Goal: Task Accomplishment & Management: Use online tool/utility

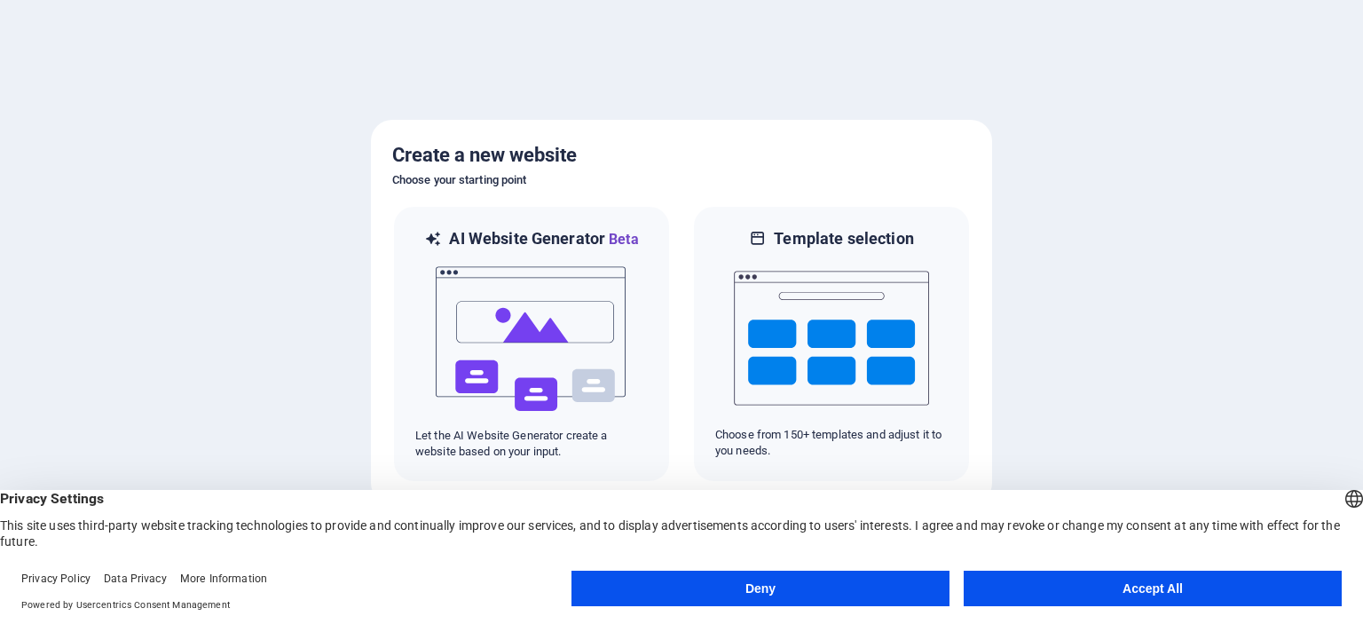
click at [1235, 578] on button "Accept All" at bounding box center [1153, 588] width 378 height 35
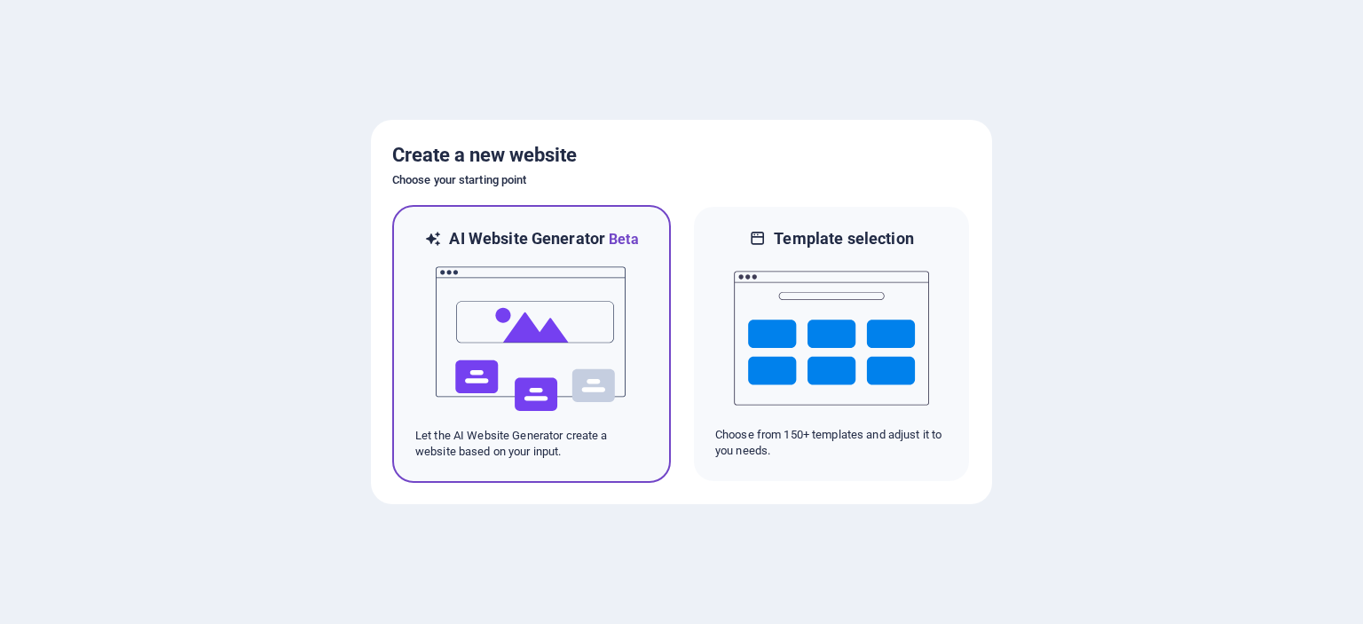
click at [609, 315] on img at bounding box center [531, 338] width 195 height 177
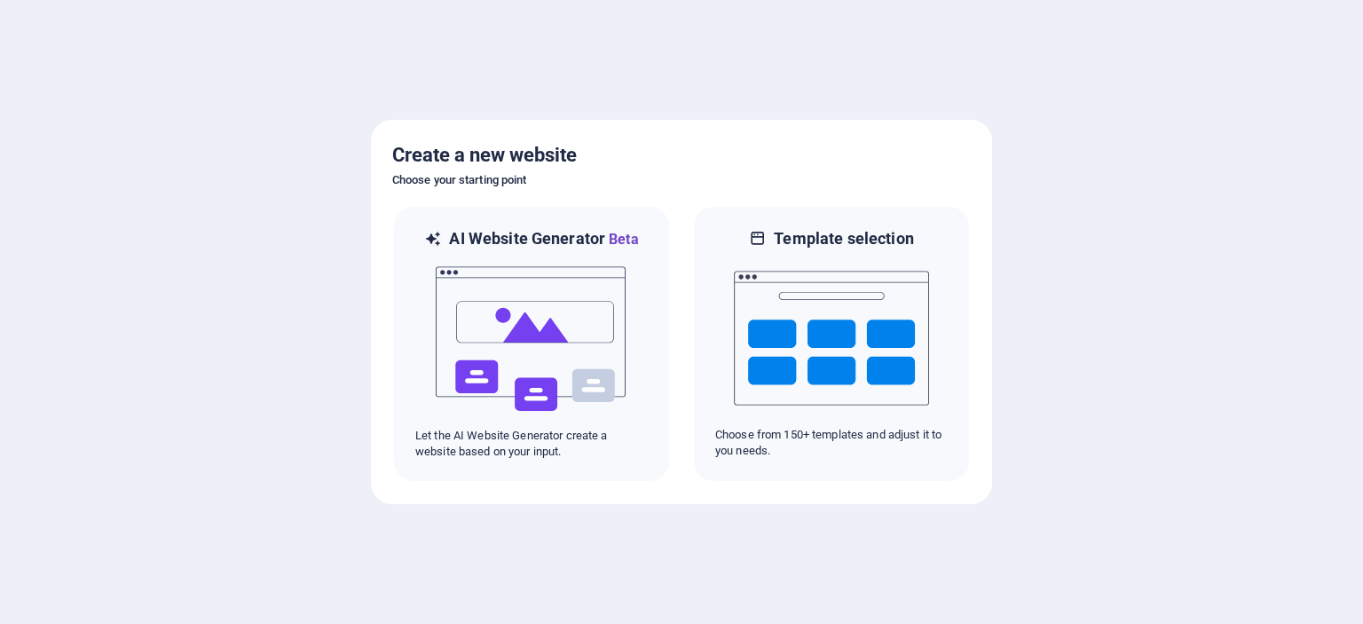
drag, startPoint x: 334, startPoint y: 74, endPoint x: 475, endPoint y: 127, distance: 150.8
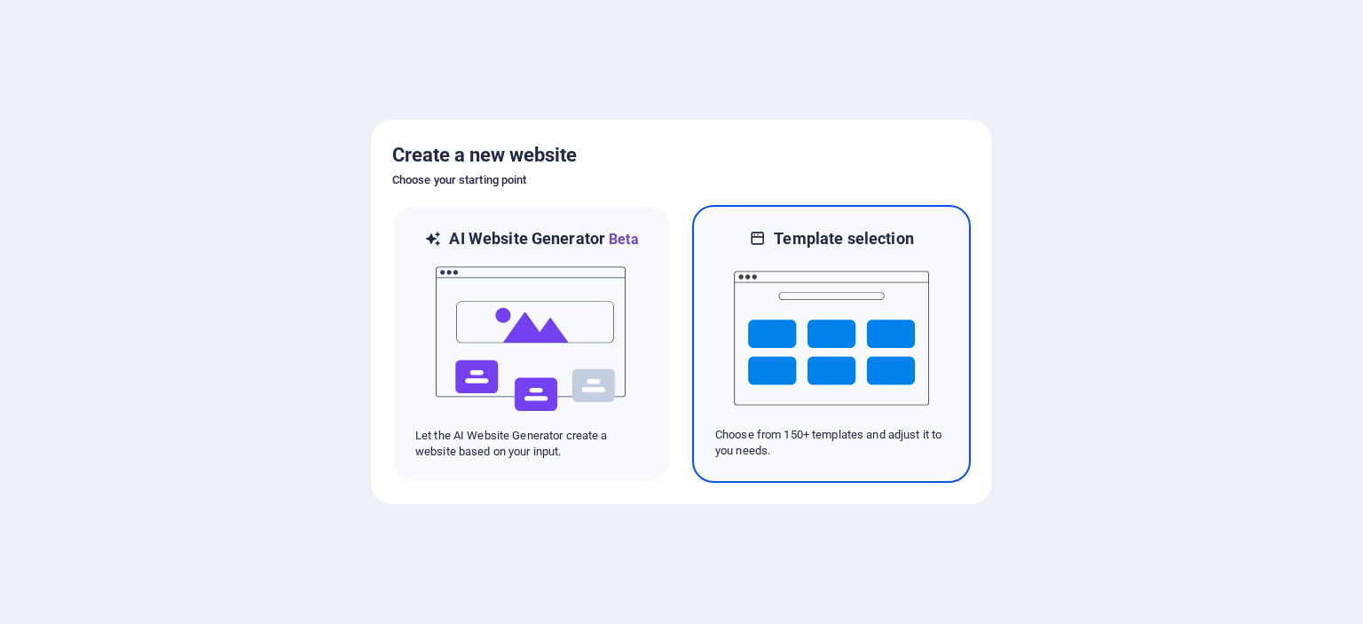
click at [770, 281] on img at bounding box center [831, 337] width 195 height 177
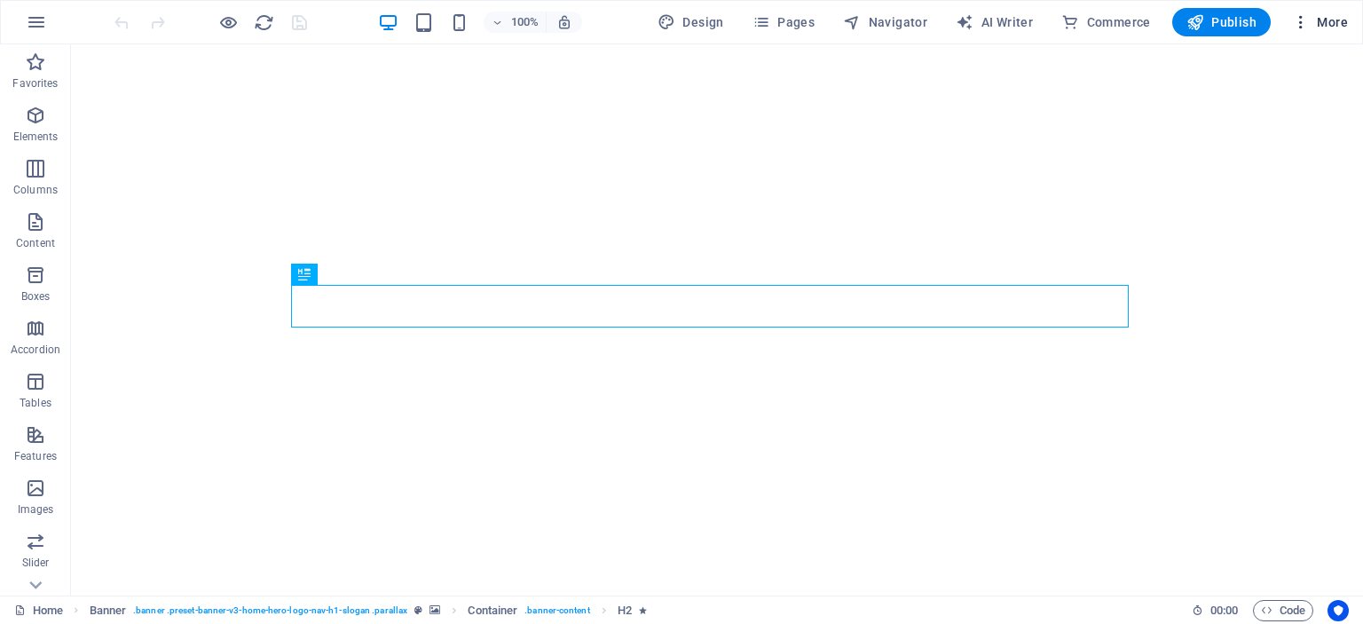
click at [1330, 18] on span "More" at bounding box center [1320, 22] width 56 height 18
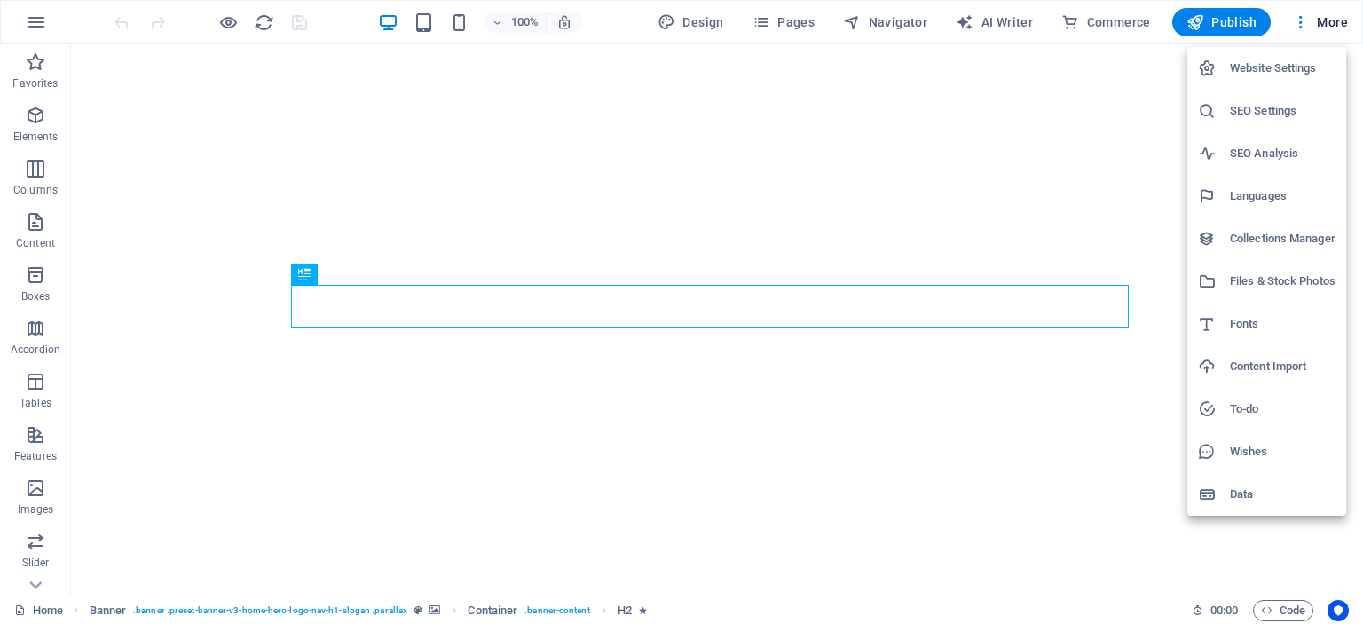
click at [1130, 569] on div at bounding box center [681, 312] width 1363 height 624
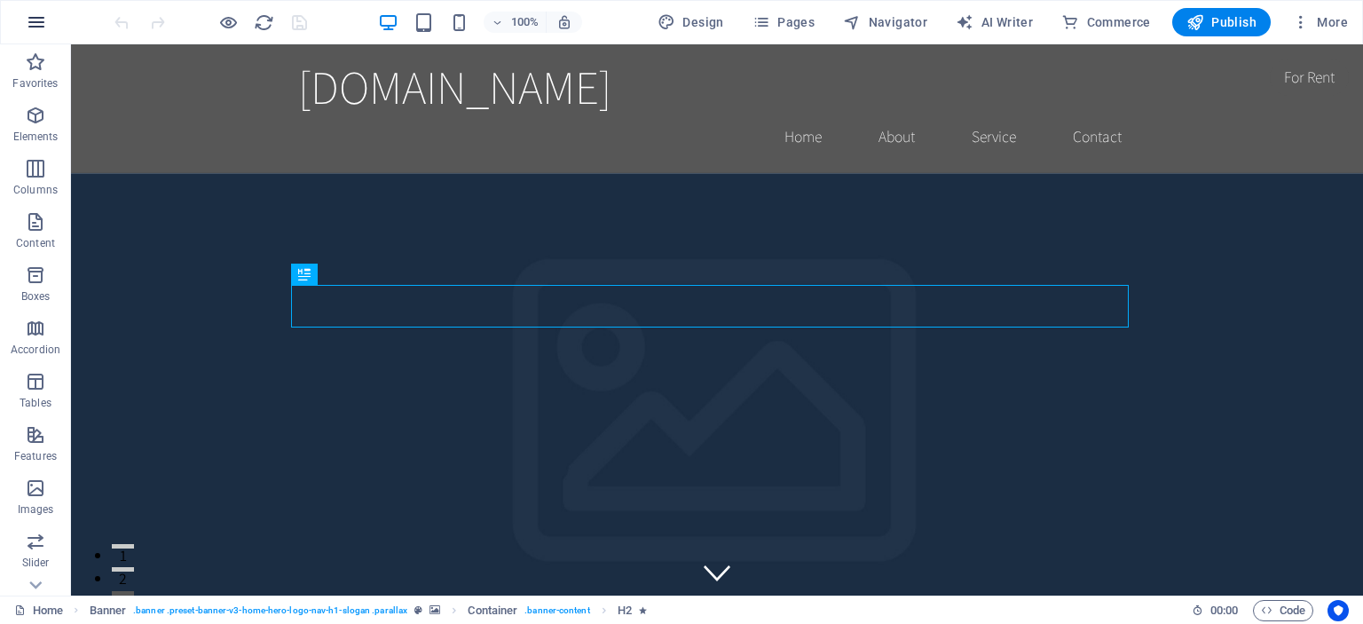
click at [46, 23] on button "button" at bounding box center [36, 22] width 43 height 43
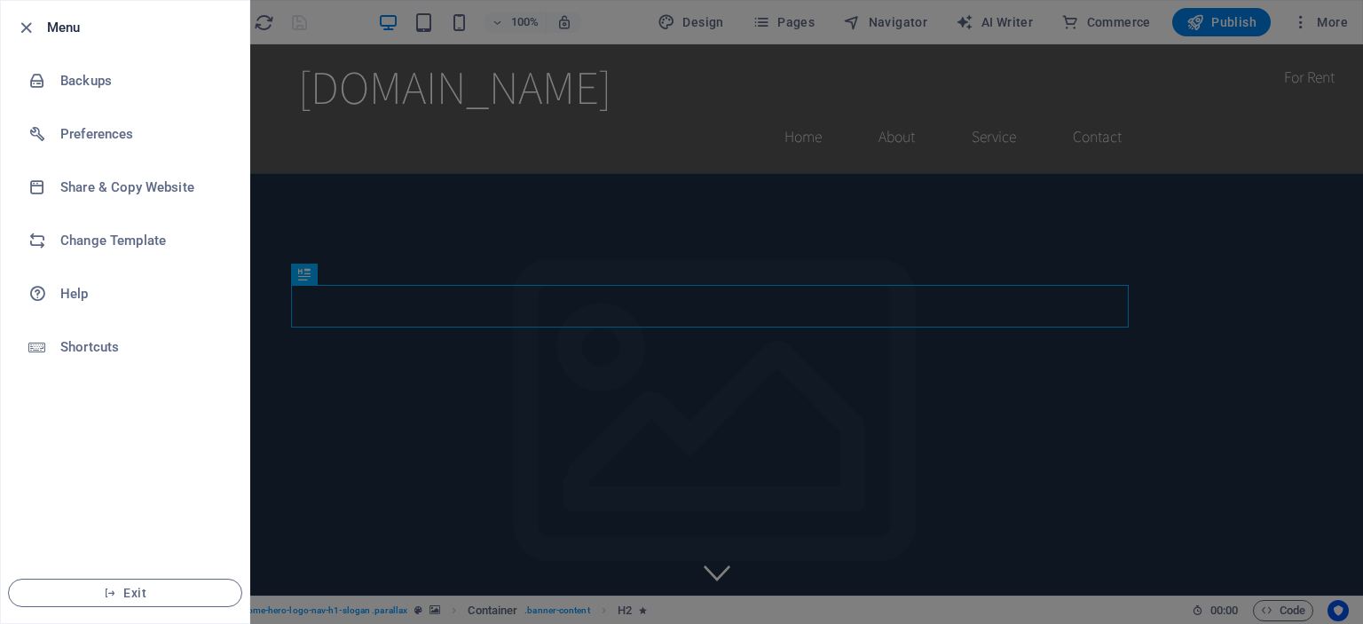
click at [153, 578] on li "Exit" at bounding box center [125, 593] width 248 height 60
click at [152, 593] on span "Exit" at bounding box center [125, 593] width 204 height 14
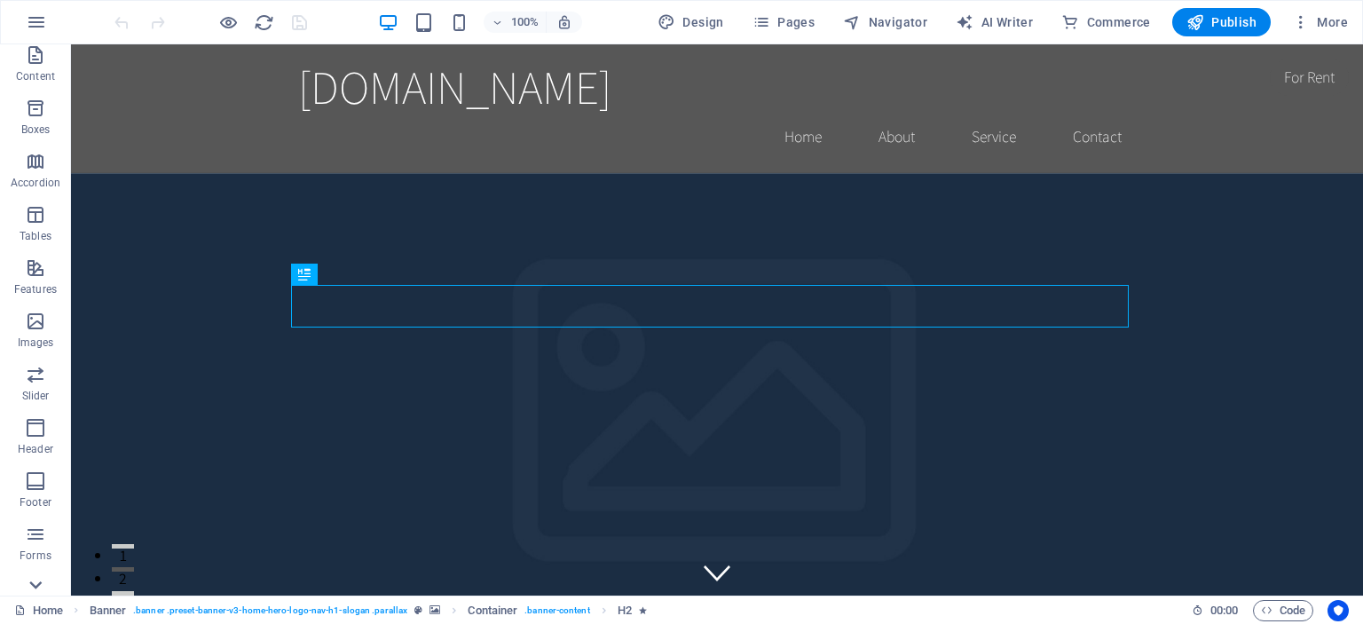
scroll to position [300, 0]
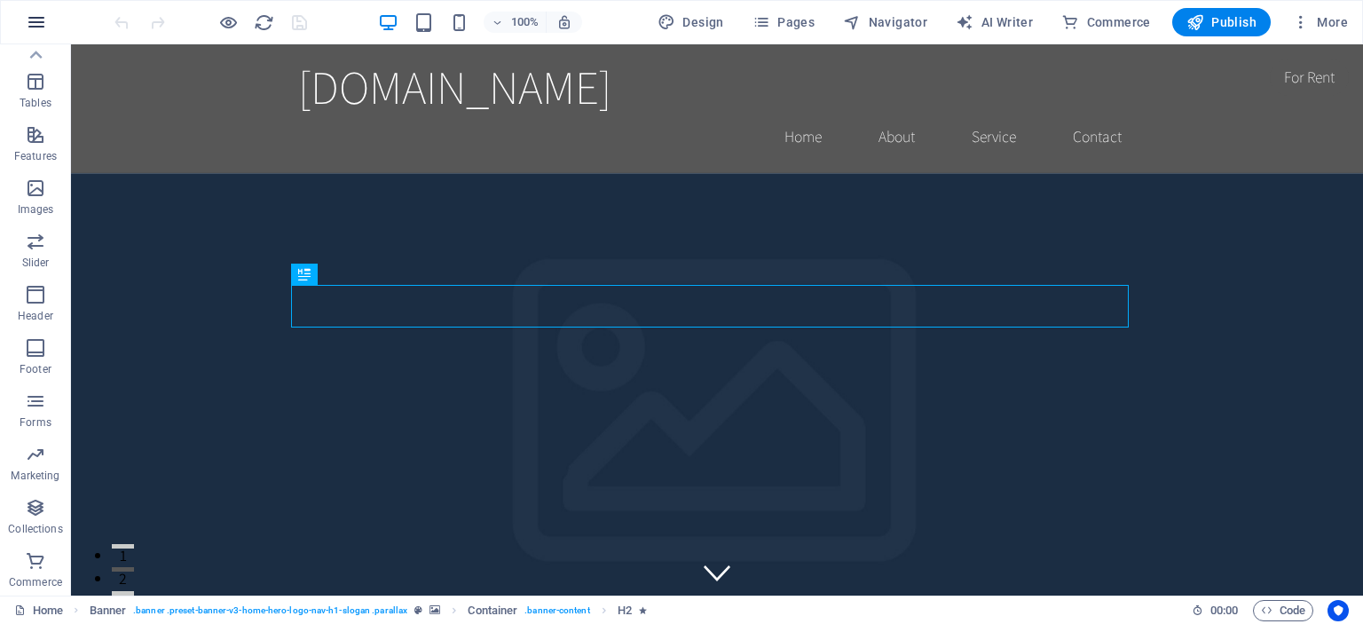
click at [53, 28] on button "button" at bounding box center [36, 22] width 43 height 43
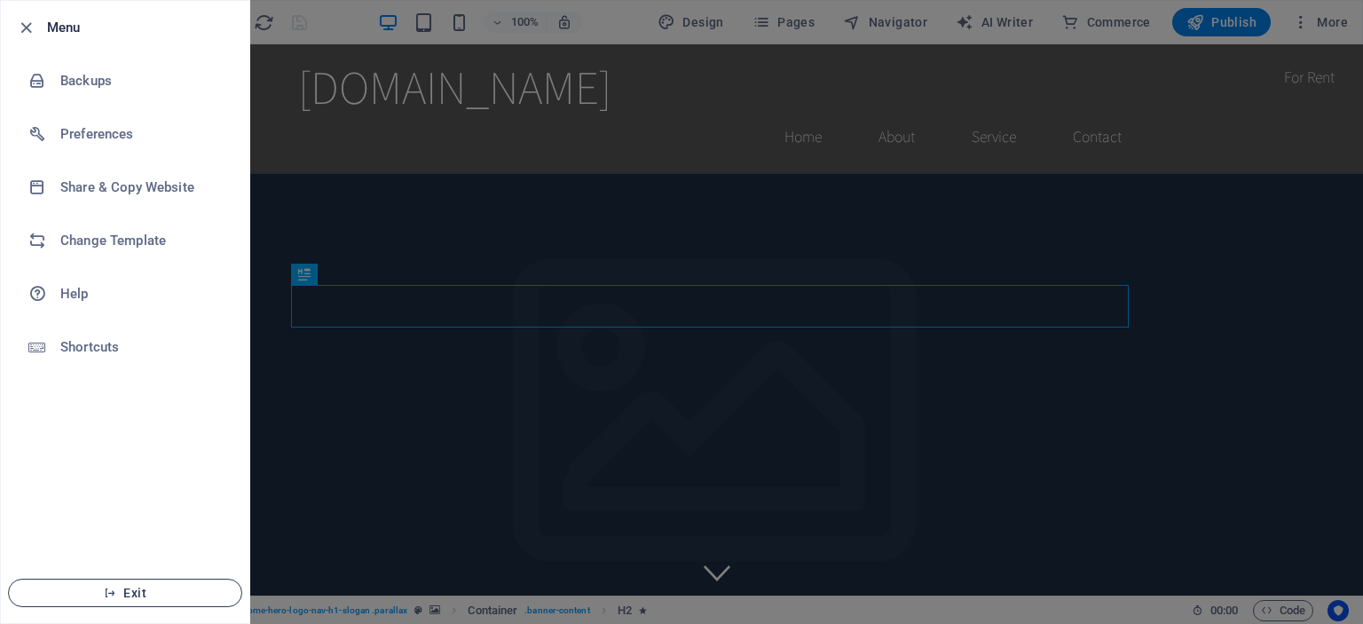
click at [163, 586] on span "Exit" at bounding box center [125, 593] width 204 height 14
click at [201, 583] on button "Exit" at bounding box center [125, 593] width 234 height 28
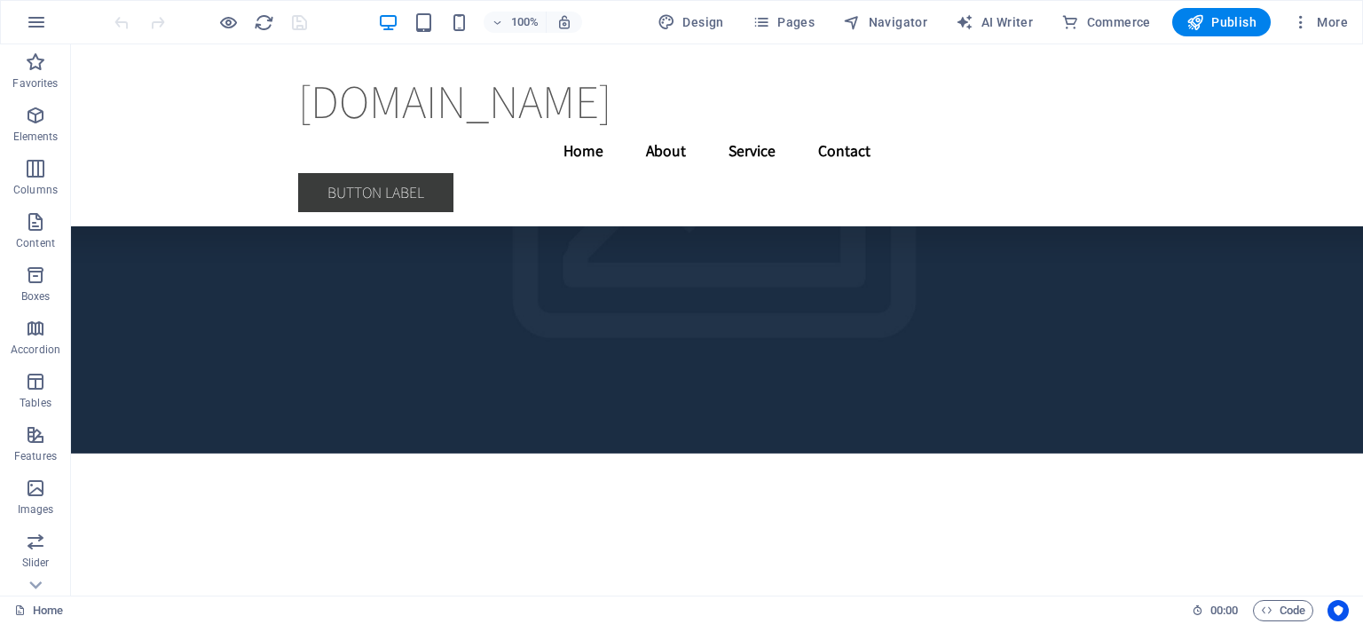
scroll to position [5443, 0]
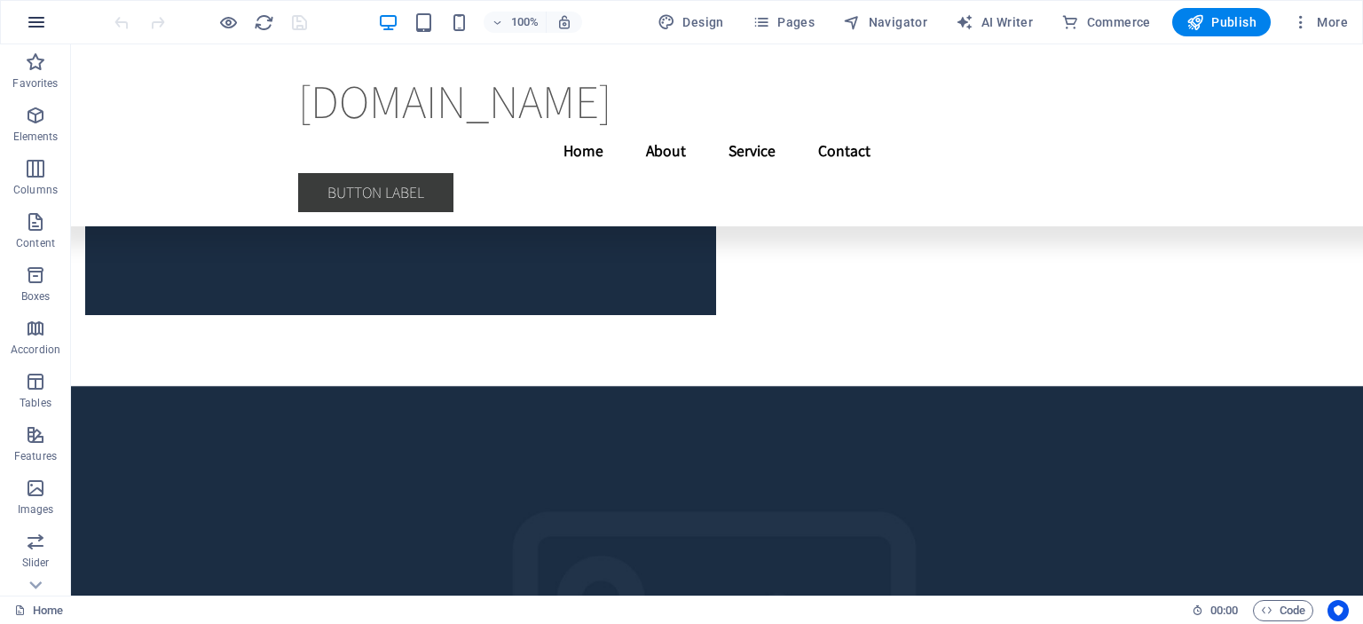
click at [34, 18] on icon "button" at bounding box center [36, 22] width 21 height 21
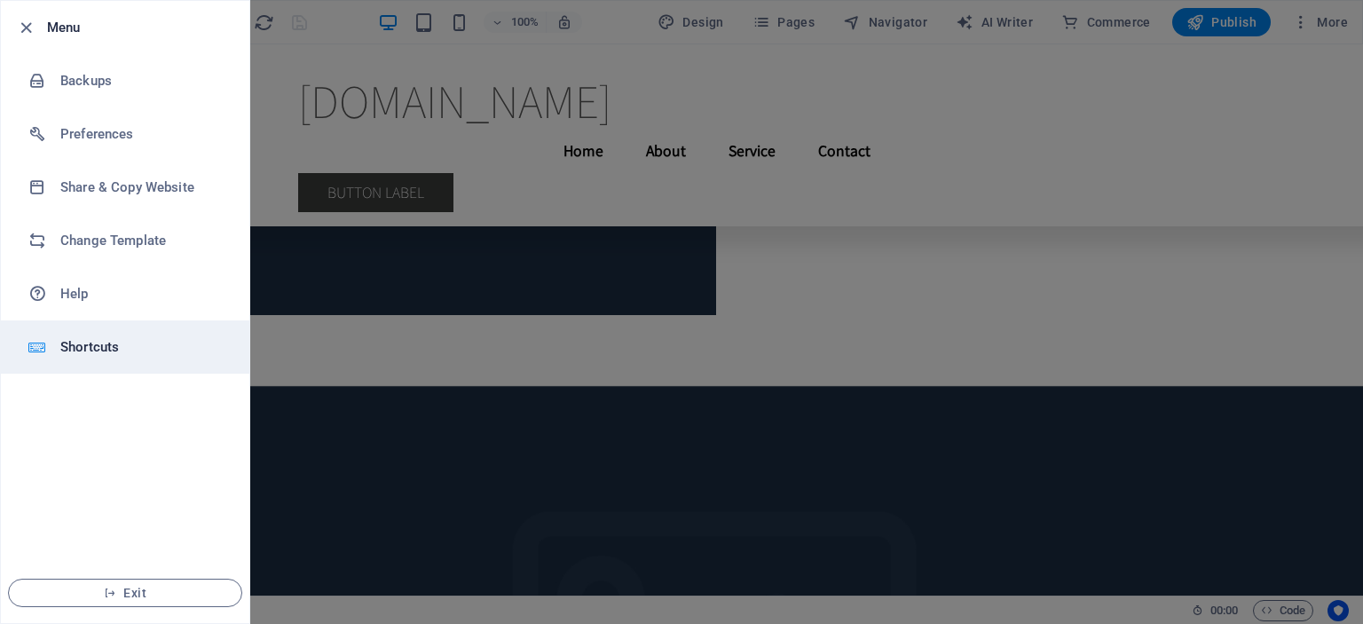
click at [113, 344] on h6 "Shortcuts" at bounding box center [142, 346] width 164 height 21
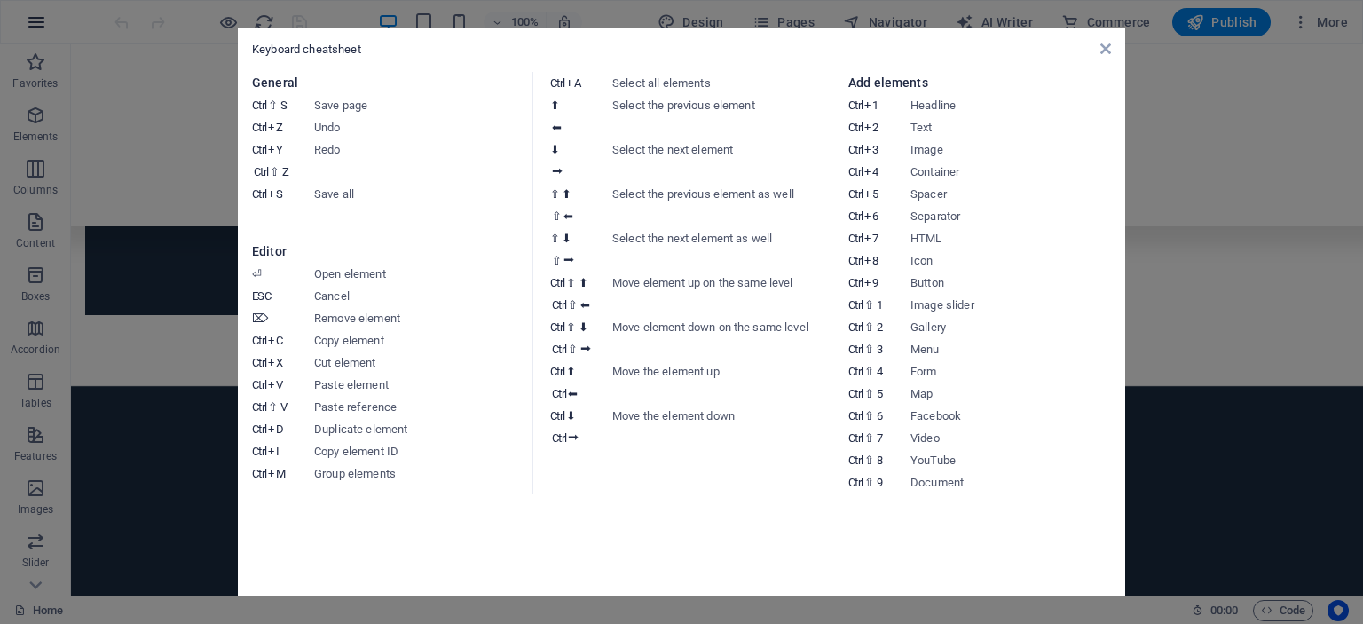
click at [16, 17] on aside "Keyboard cheatsheet General Ctrl ⇧ S Save page Ctrl Z Undo Ctrl Y Ctrl ⇧ Z Redo…" at bounding box center [681, 312] width 1363 height 624
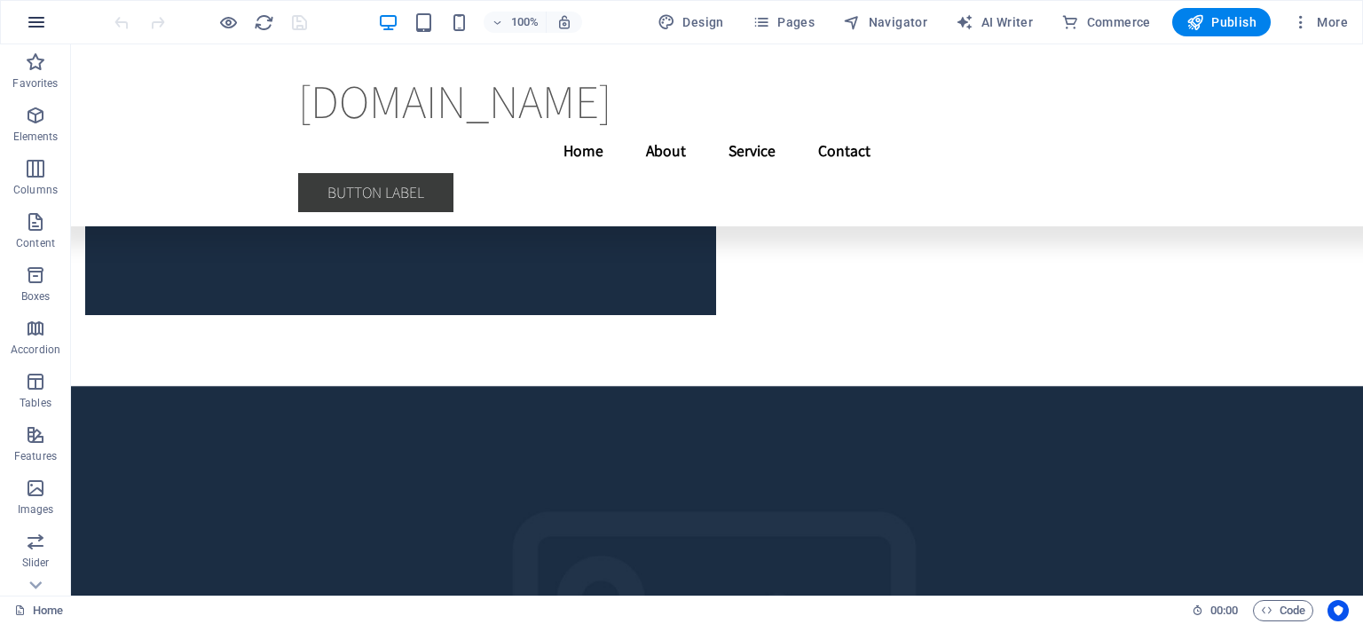
click at [28, 15] on icon "button" at bounding box center [36, 22] width 21 height 21
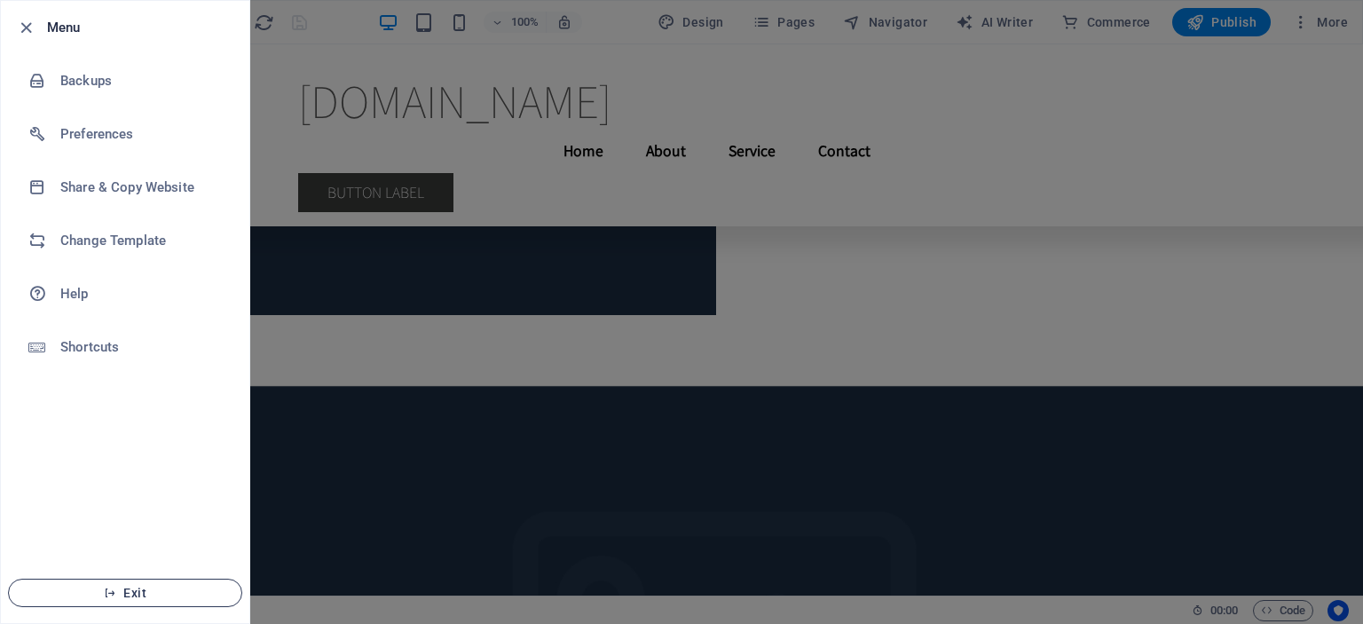
click at [91, 603] on button "Exit" at bounding box center [125, 593] width 234 height 28
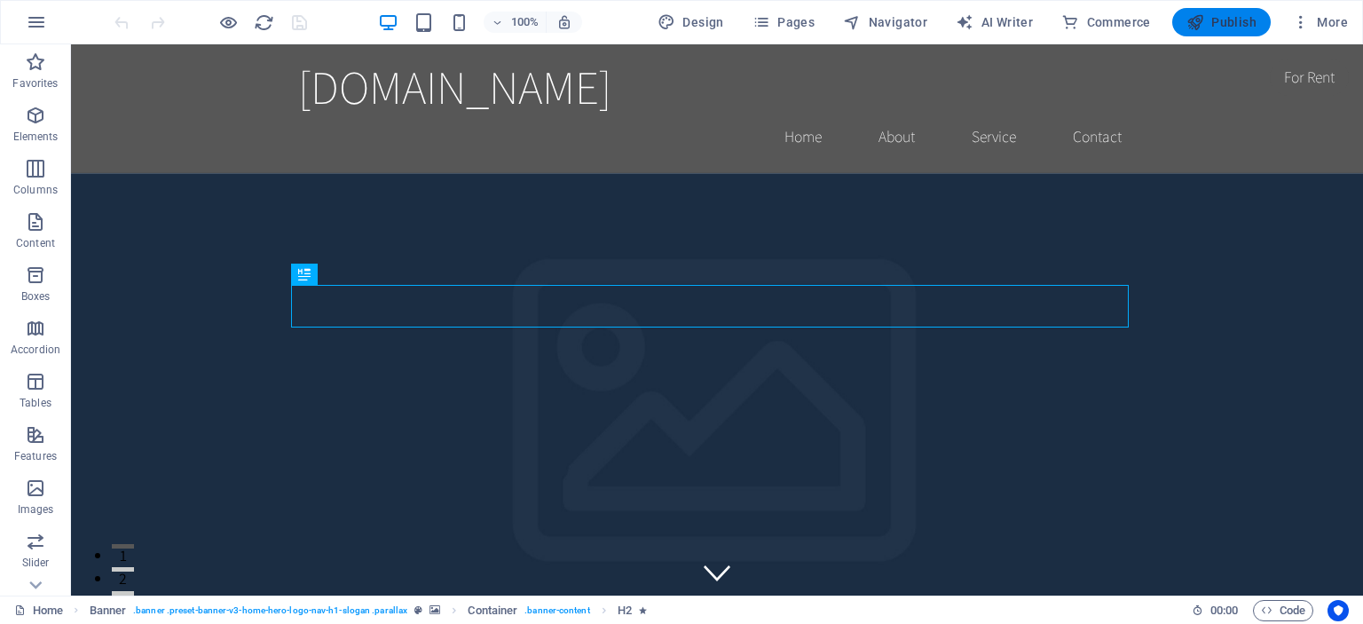
click at [1219, 17] on span "Publish" at bounding box center [1221, 22] width 70 height 18
click at [1335, 15] on span "More" at bounding box center [1320, 22] width 56 height 18
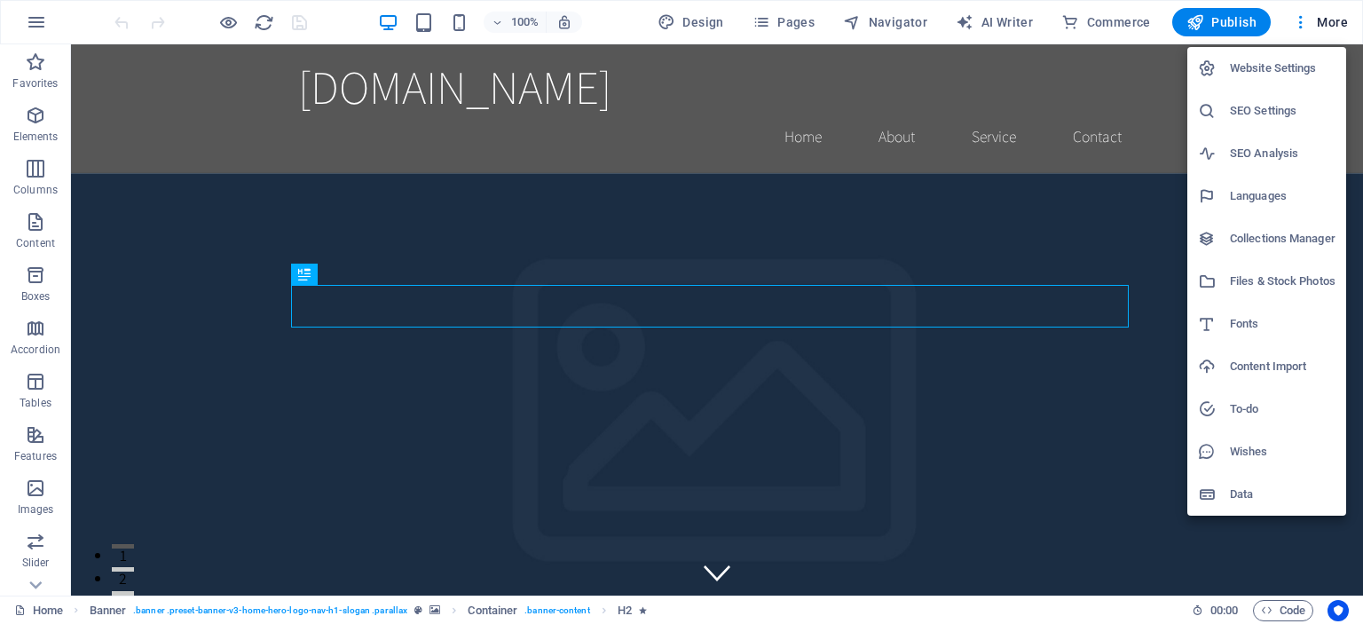
click at [1296, 67] on h6 "Website Settings" at bounding box center [1283, 68] width 106 height 21
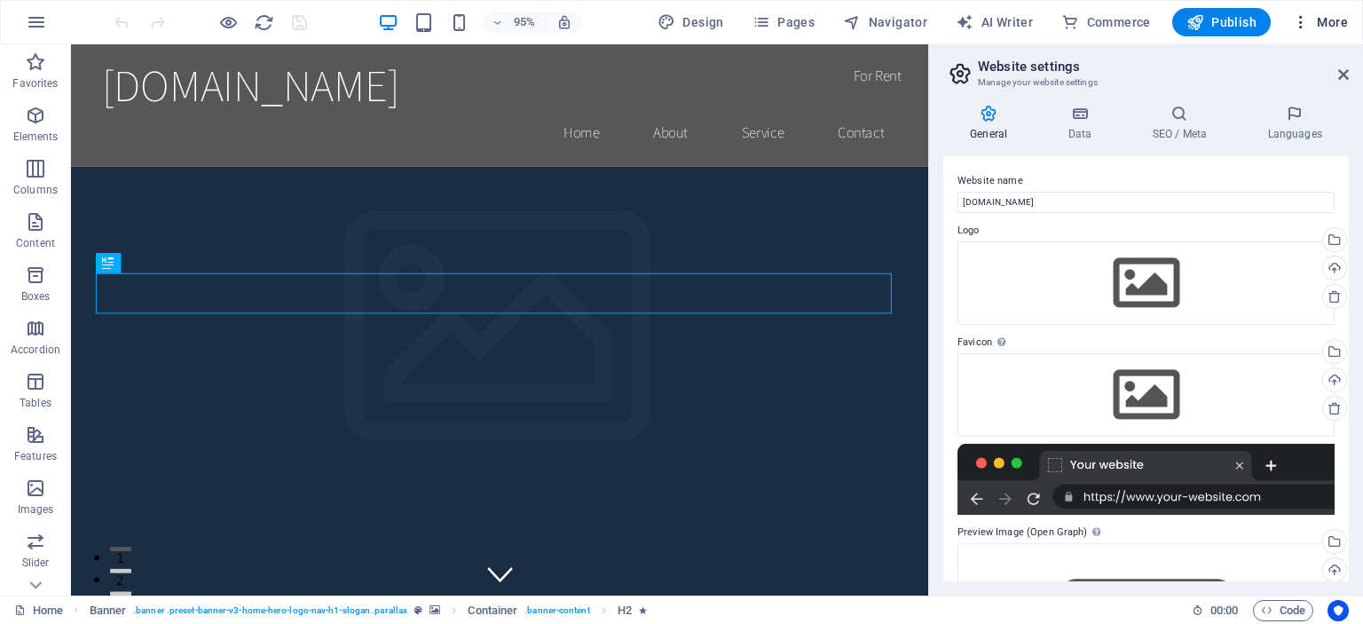
click at [1326, 18] on span "More" at bounding box center [1320, 22] width 56 height 18
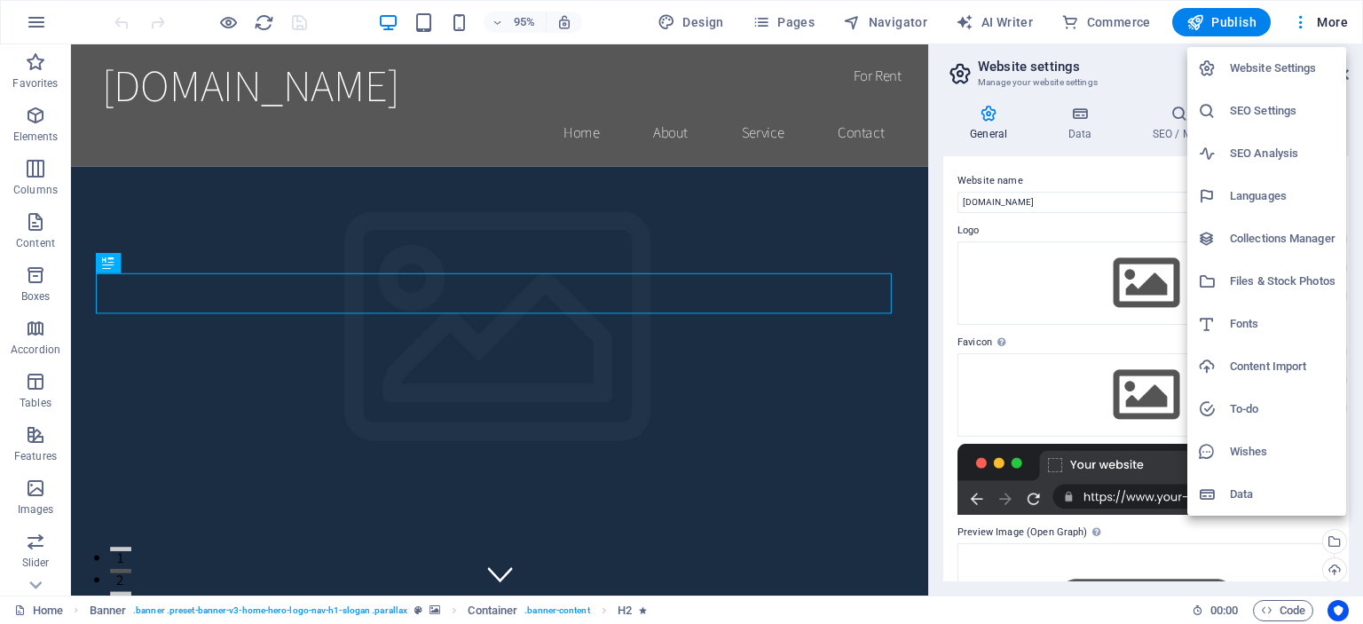
click at [1143, 22] on div at bounding box center [681, 312] width 1363 height 624
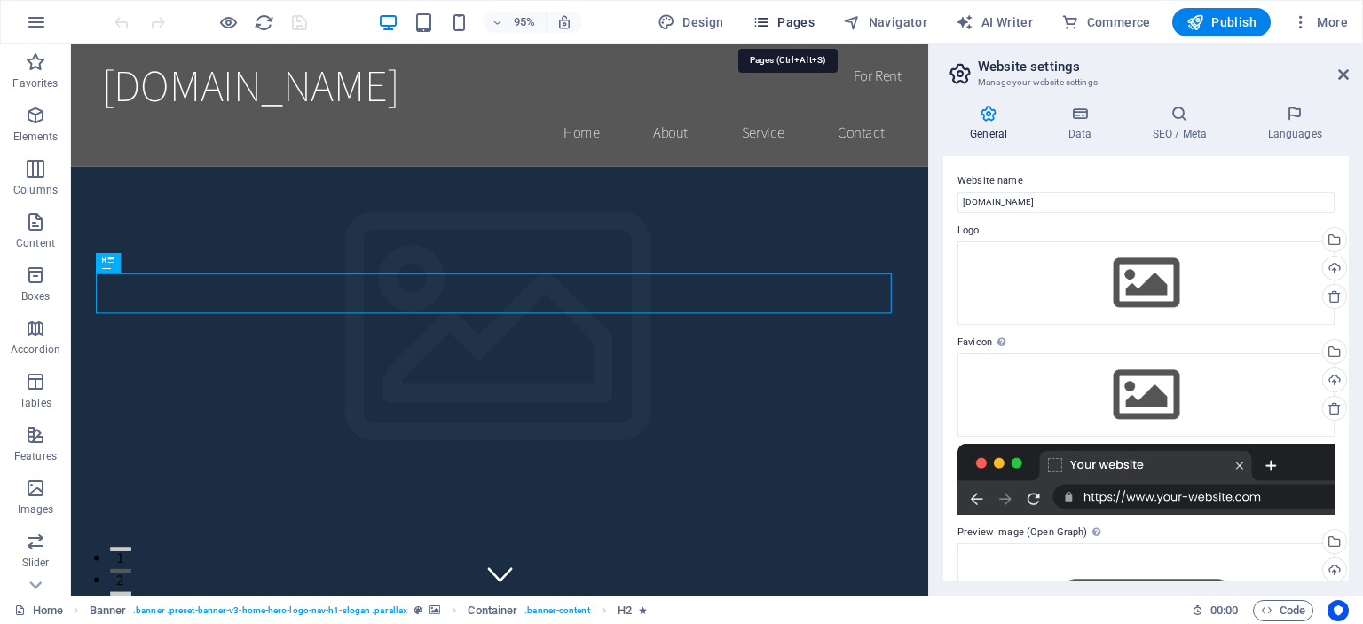
click at [778, 24] on span "Pages" at bounding box center [784, 22] width 62 height 18
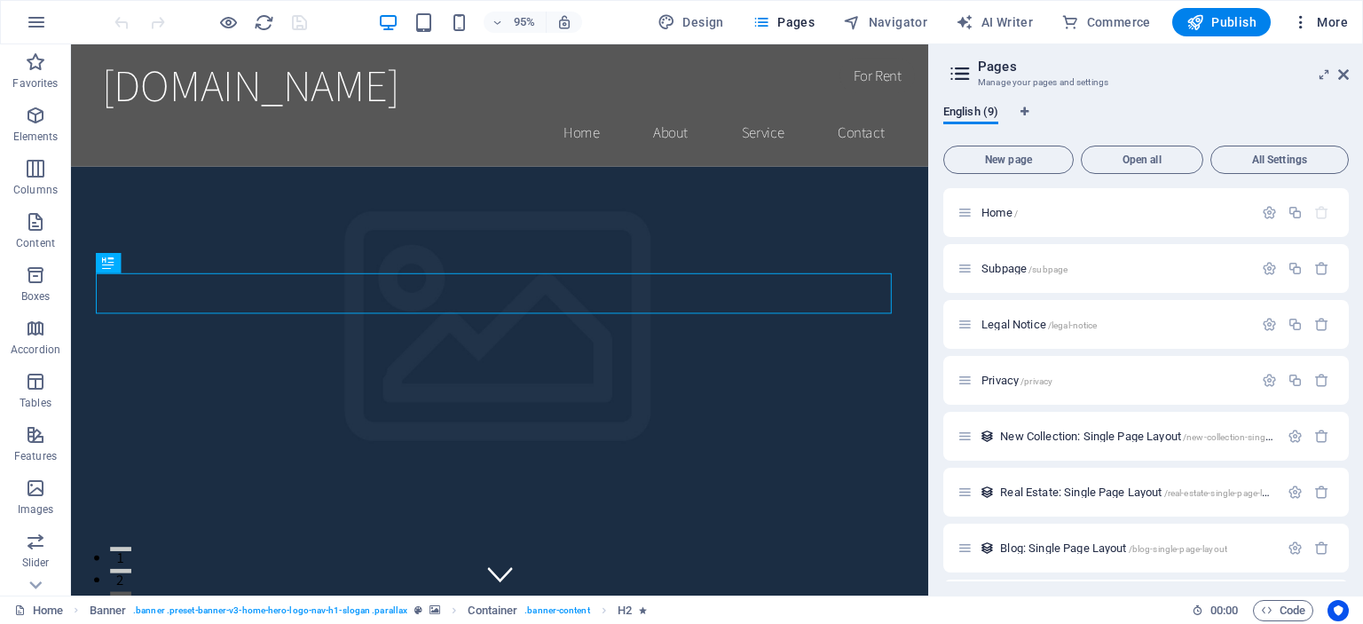
click at [1339, 24] on span "More" at bounding box center [1320, 22] width 56 height 18
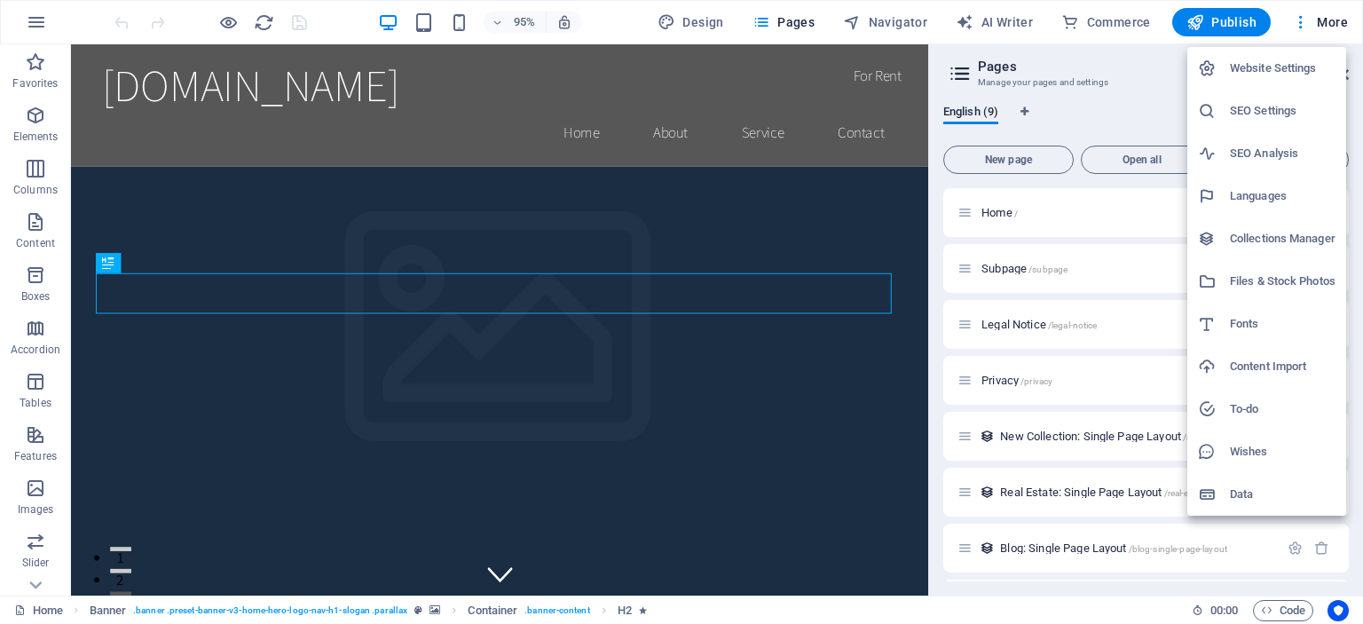
click at [1154, 74] on div at bounding box center [681, 312] width 1363 height 624
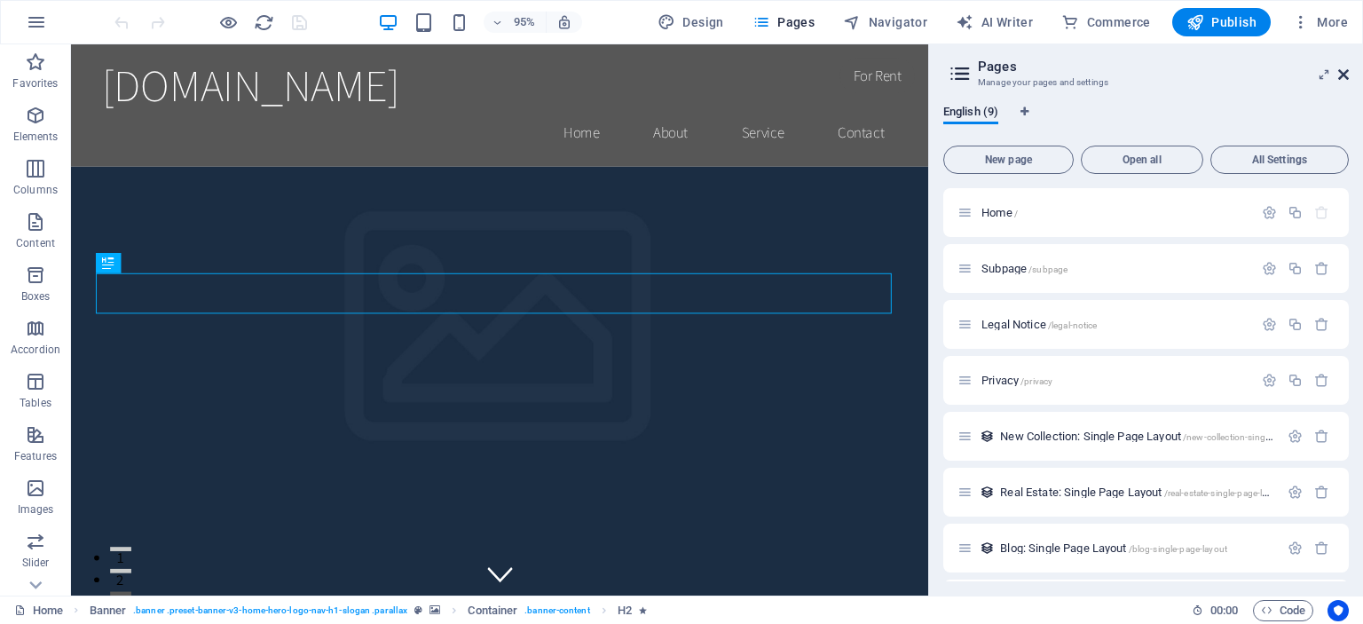
click at [1341, 79] on icon at bounding box center [1343, 74] width 11 height 14
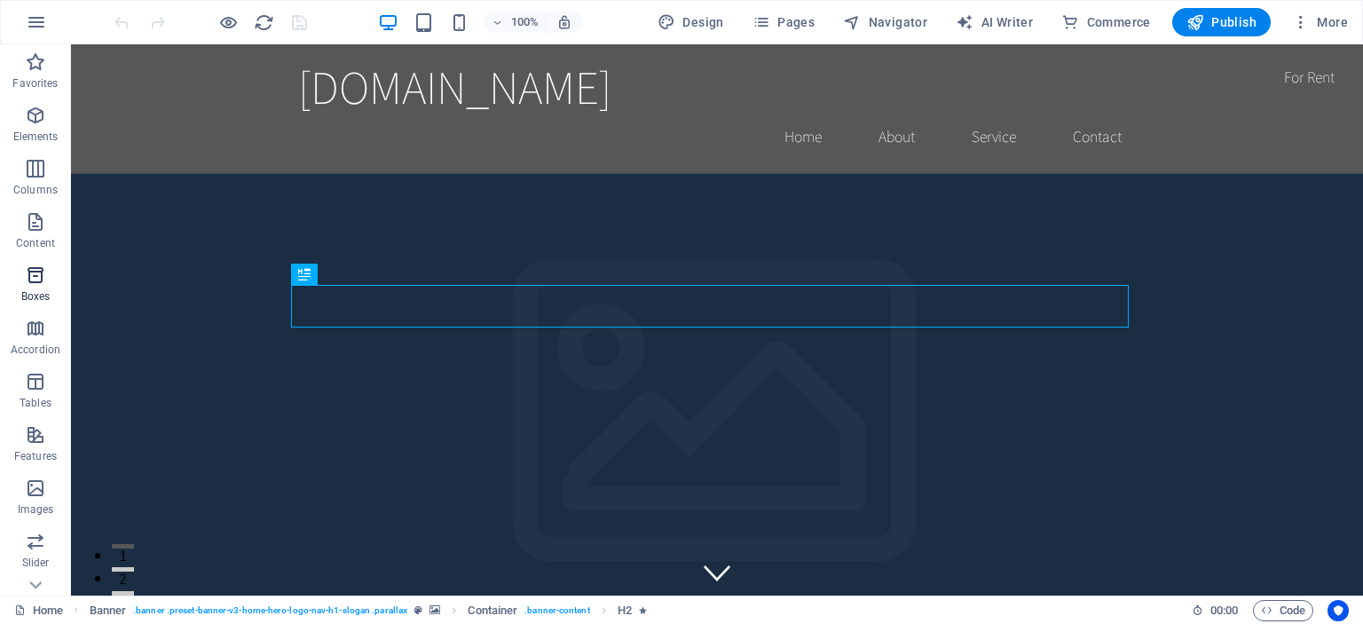
click at [25, 290] on p "Boxes" at bounding box center [35, 296] width 29 height 14
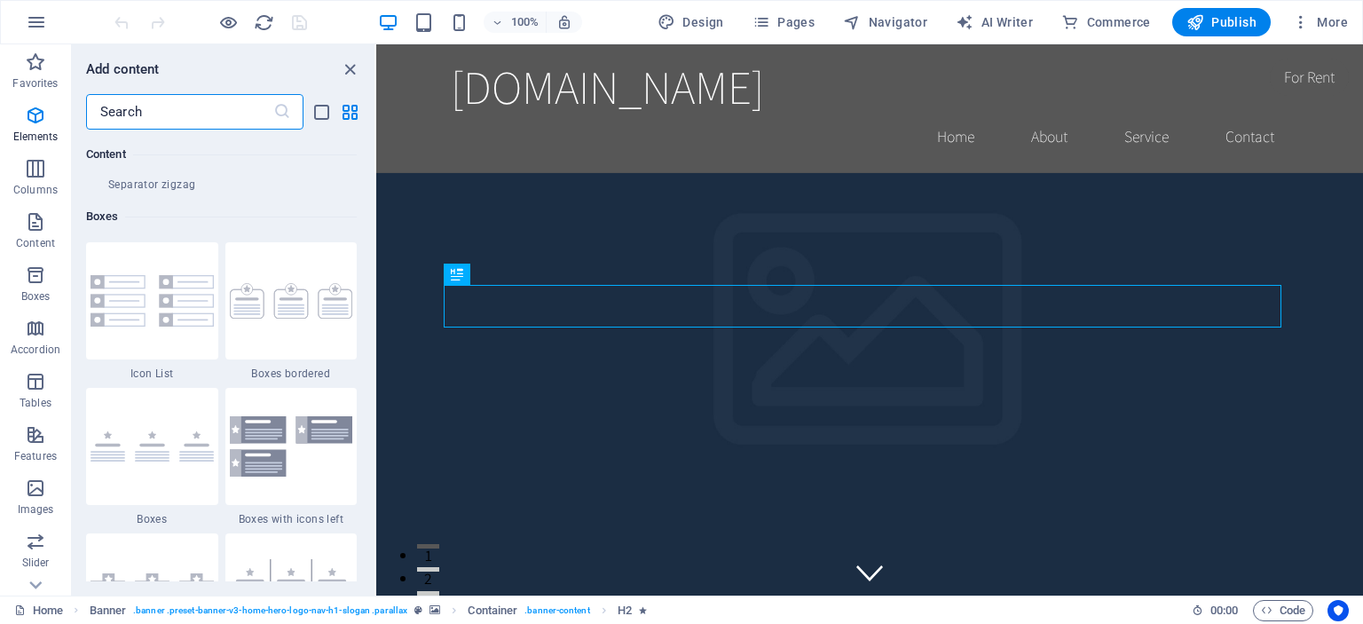
scroll to position [4895, 0]
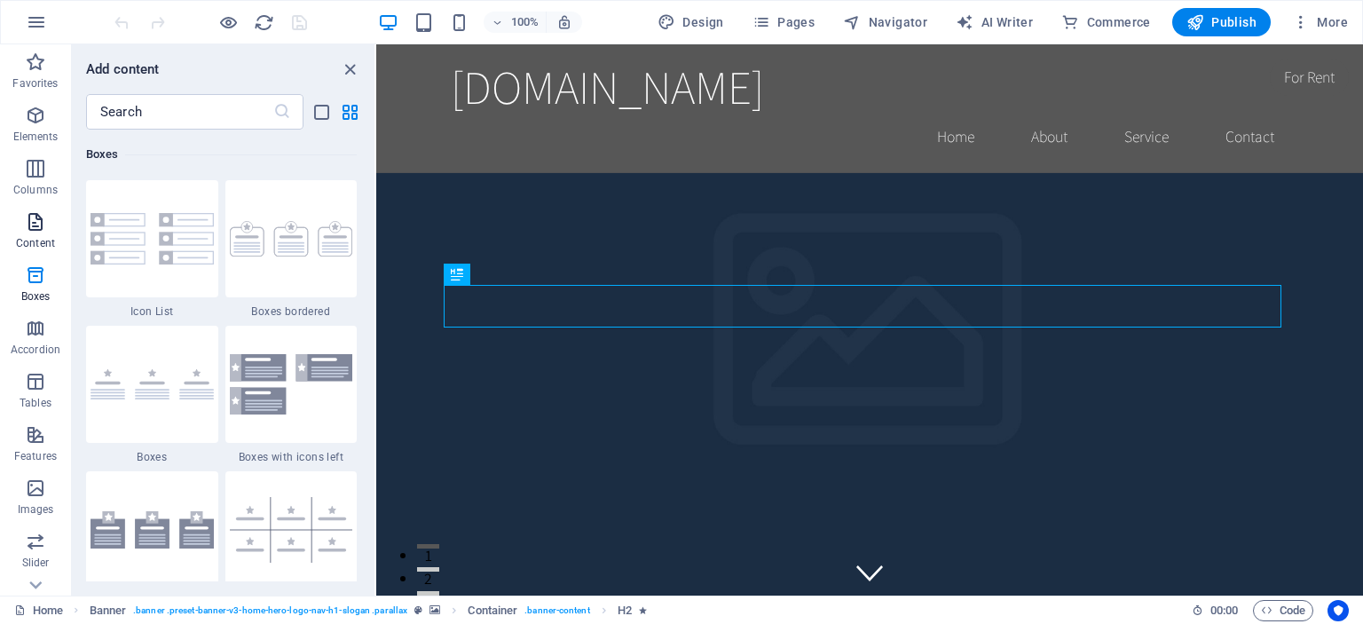
click at [41, 255] on button "Content" at bounding box center [35, 230] width 71 height 53
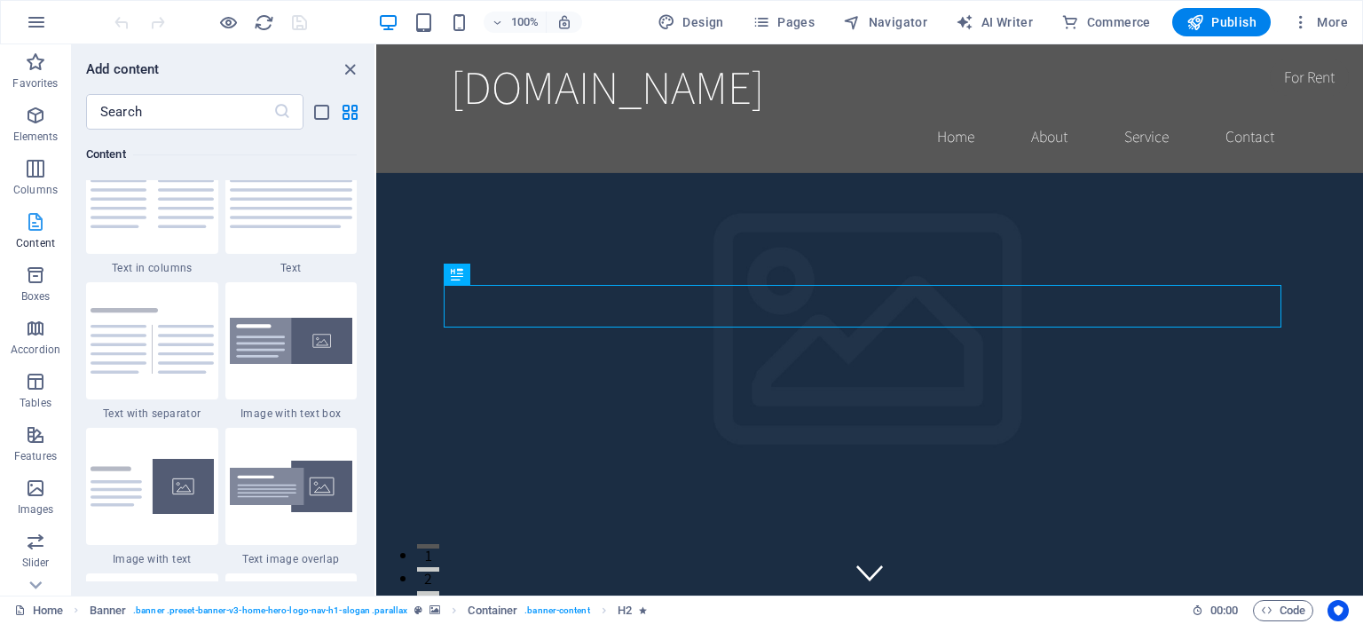
scroll to position [3105, 0]
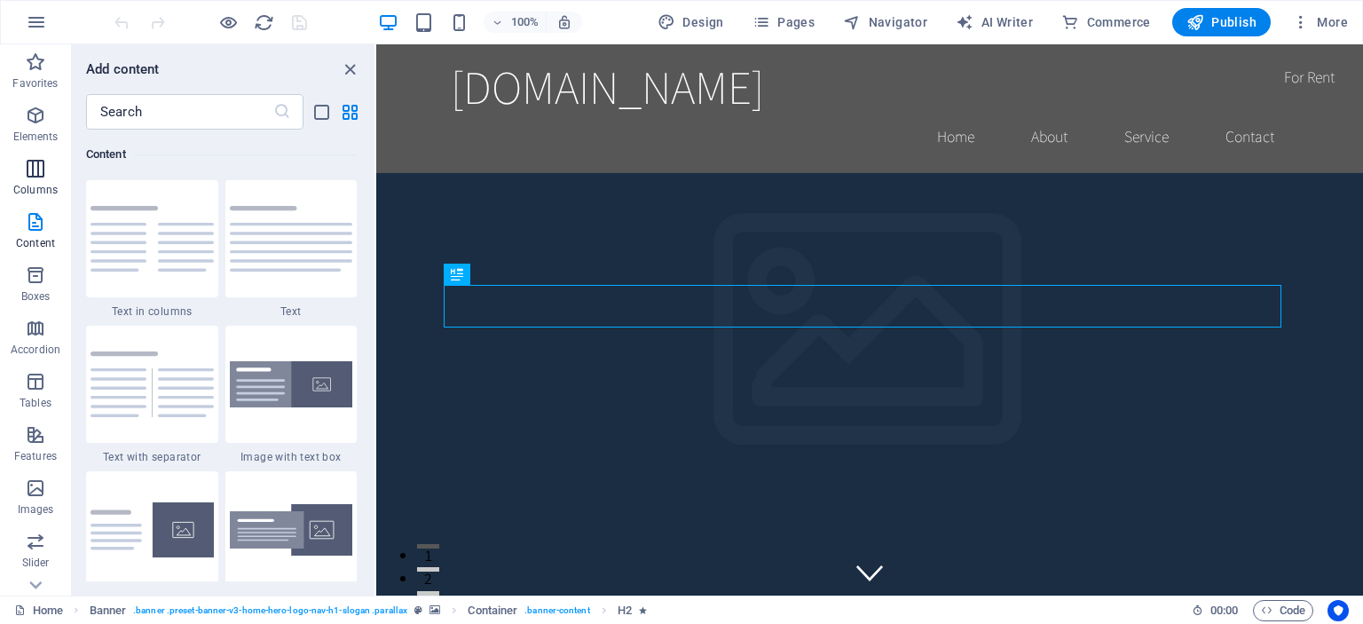
click at [50, 195] on p "Columns" at bounding box center [35, 190] width 44 height 14
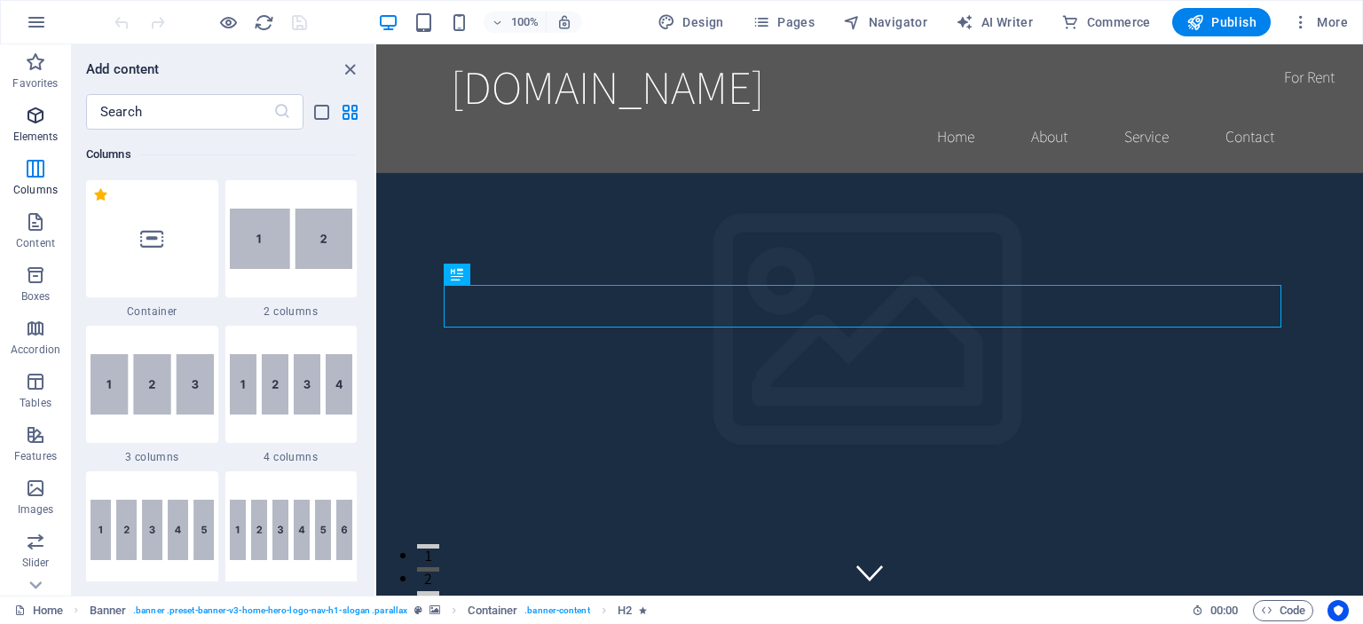
click at [34, 141] on p "Elements" at bounding box center [35, 137] width 45 height 14
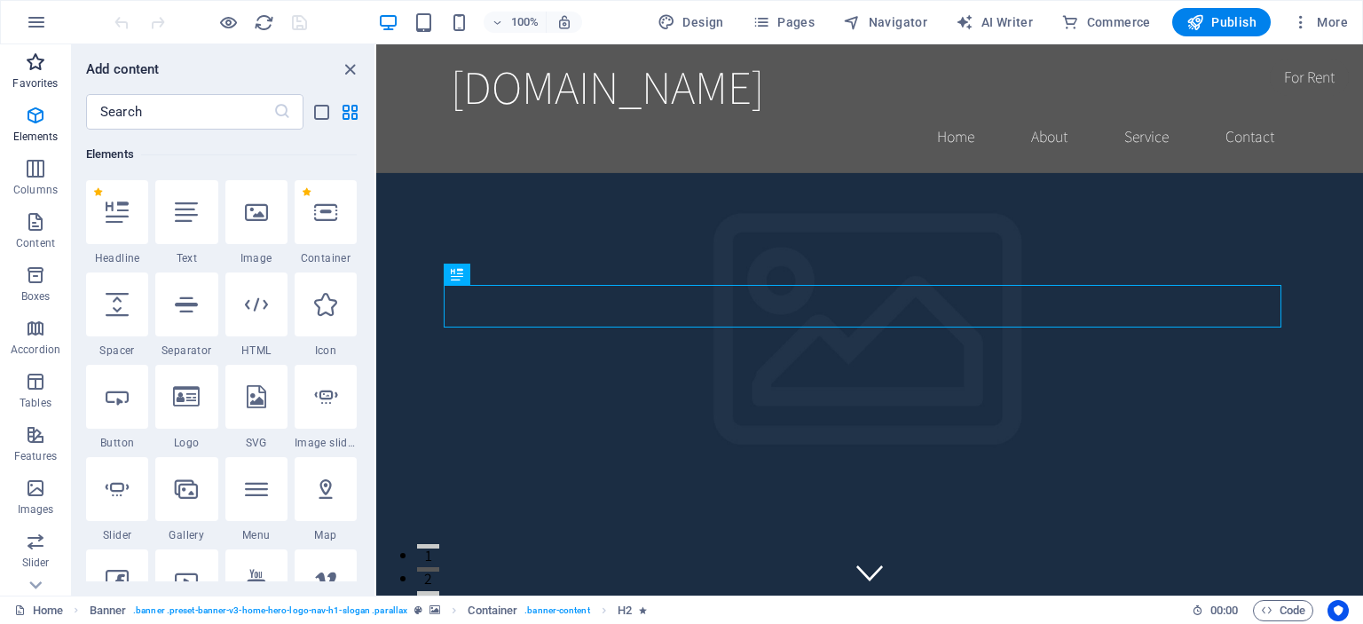
click at [36, 83] on p "Favorites" at bounding box center [34, 83] width 45 height 14
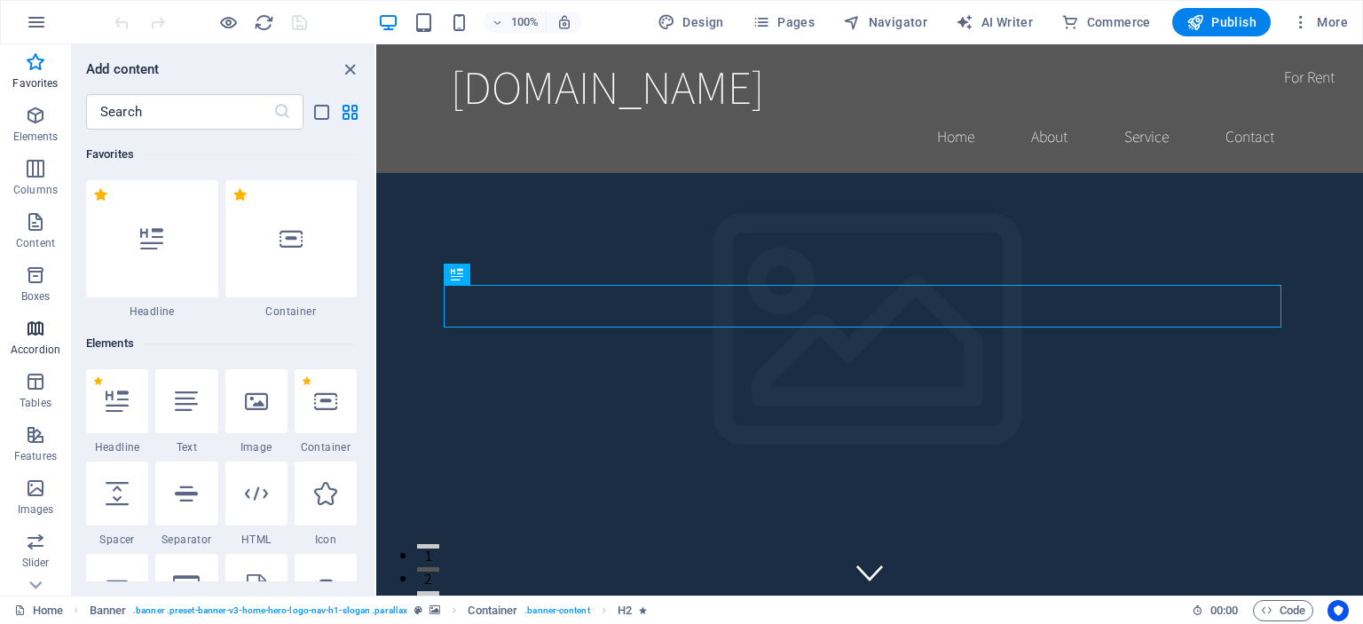
scroll to position [0, 0]
click at [50, 590] on div at bounding box center [35, 584] width 71 height 21
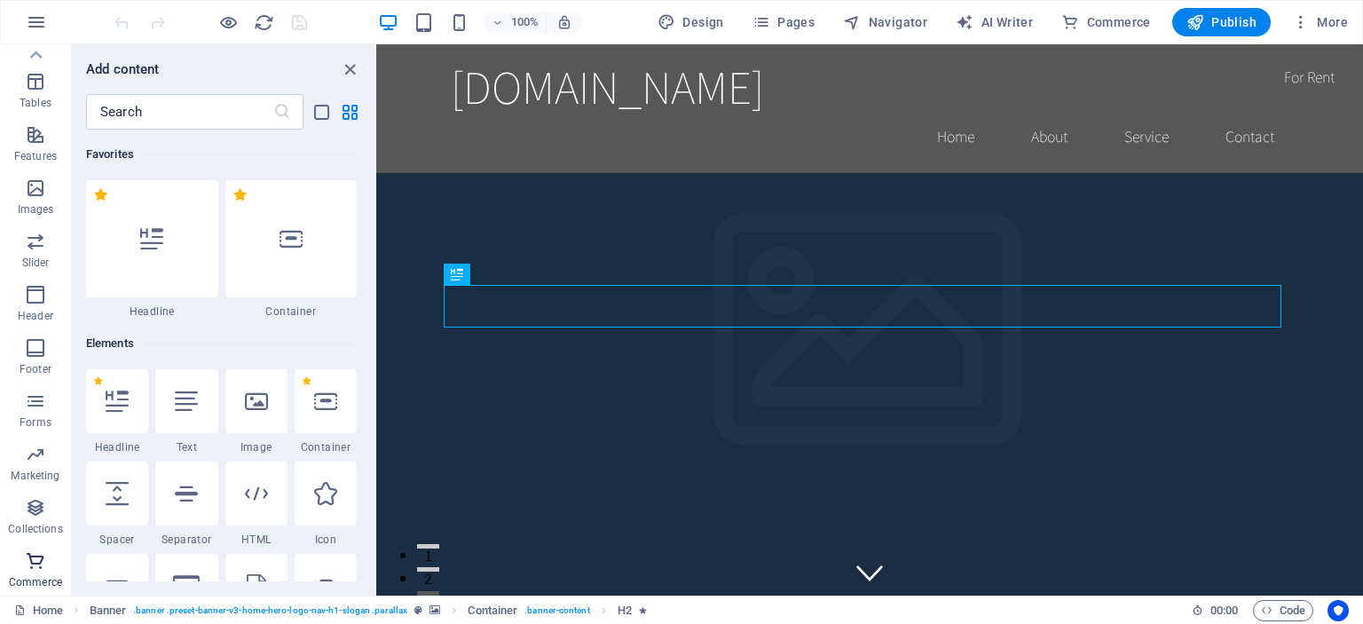
click at [50, 588] on p "Commerce" at bounding box center [35, 582] width 53 height 14
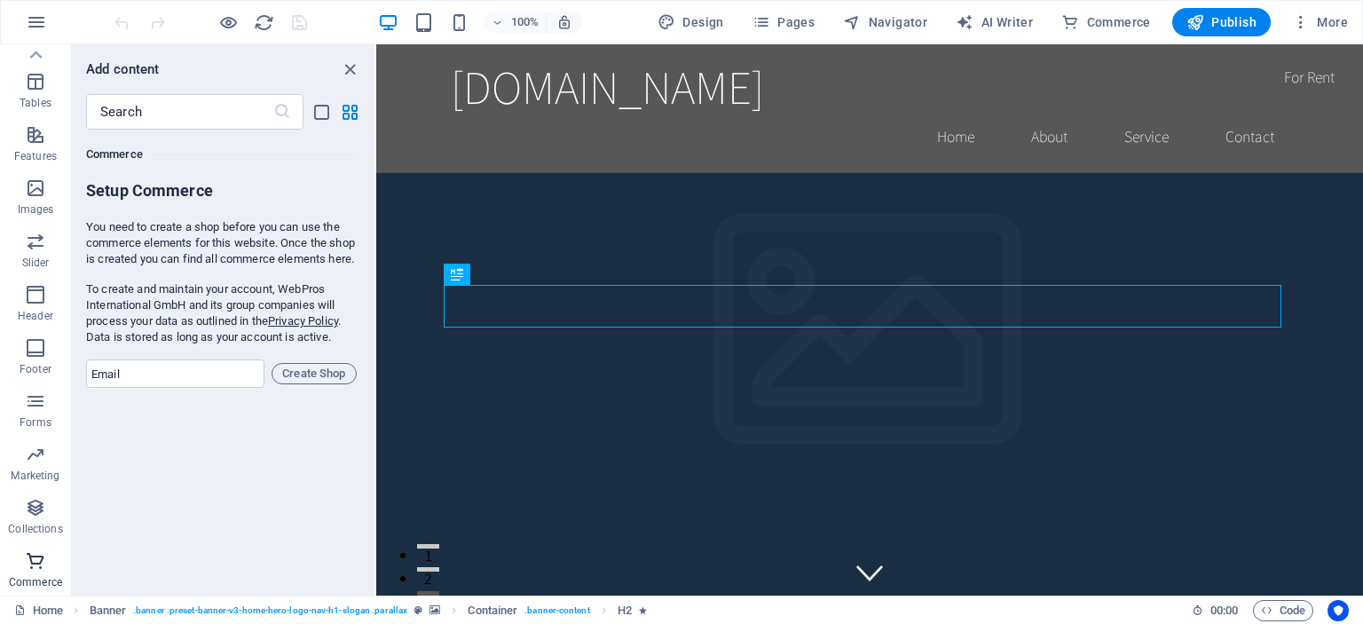
scroll to position [17101, 0]
click at [22, 28] on button "button" at bounding box center [36, 22] width 43 height 43
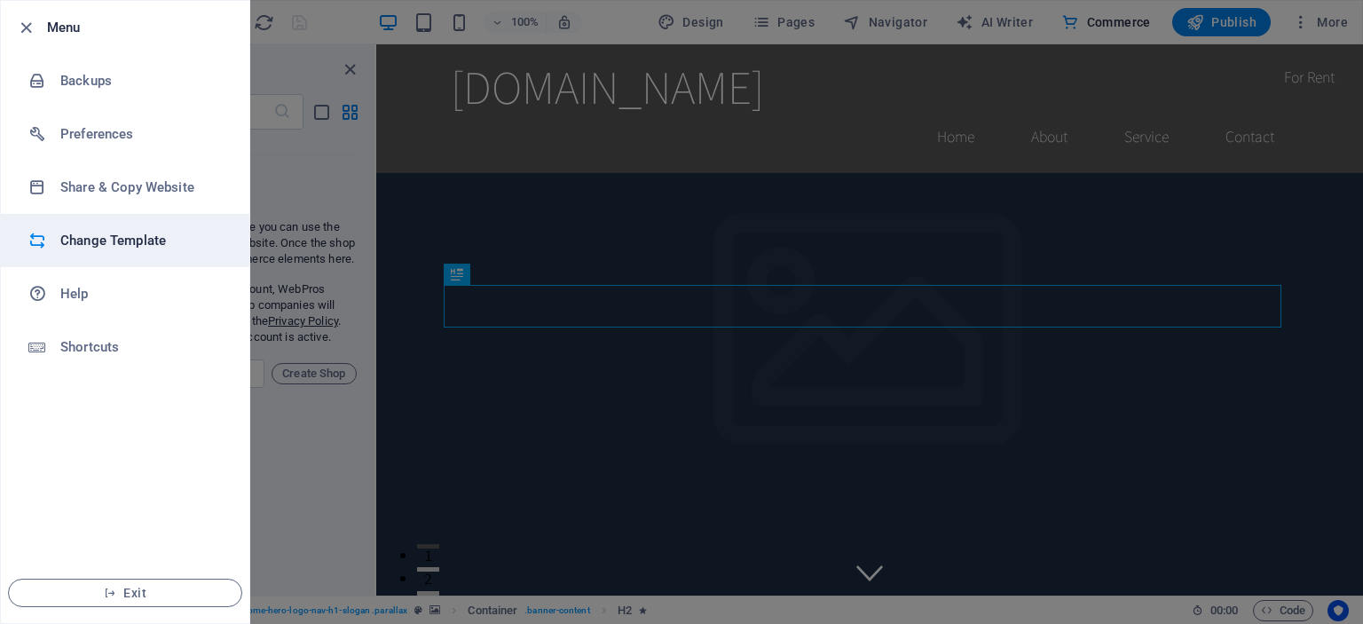
click at [135, 240] on h6 "Change Template" at bounding box center [142, 240] width 164 height 21
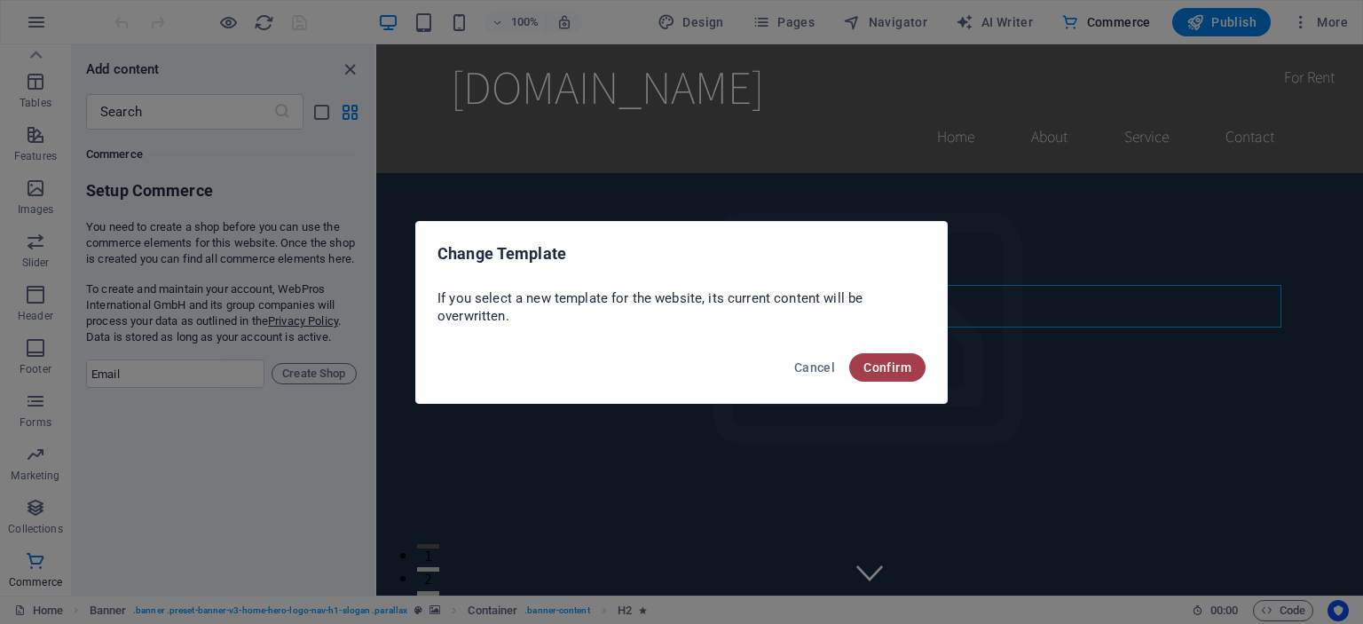
click at [884, 358] on button "Confirm" at bounding box center [887, 367] width 76 height 28
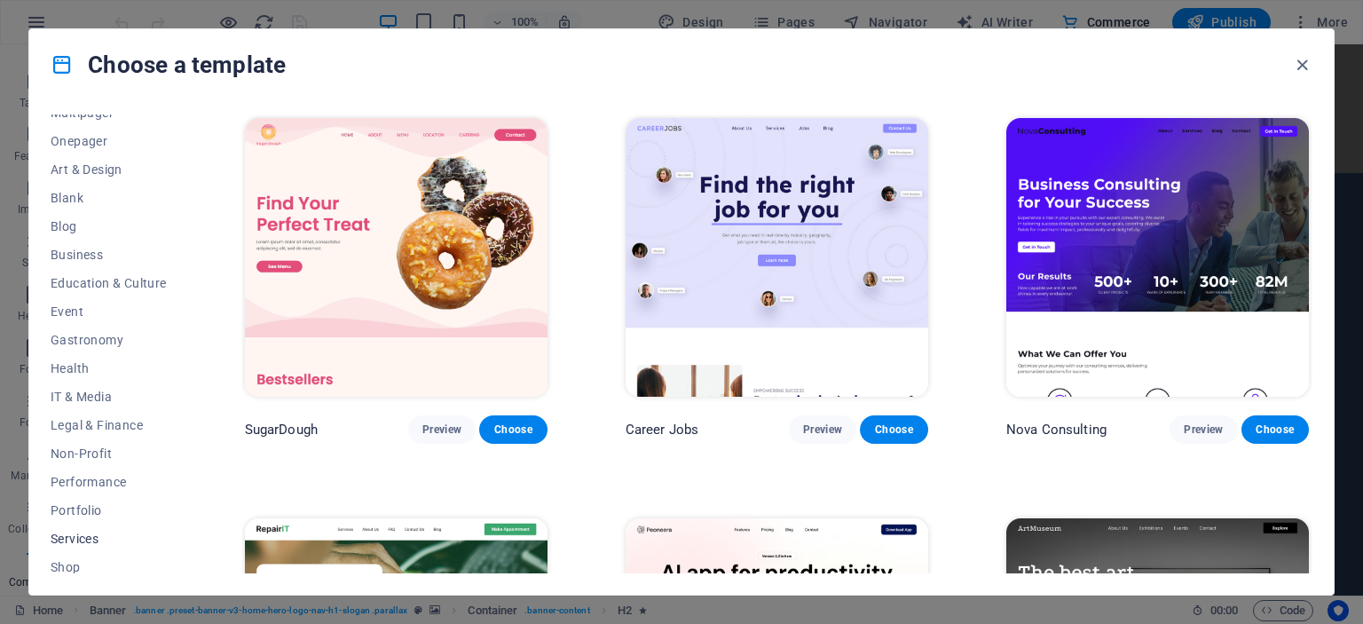
scroll to position [279, 0]
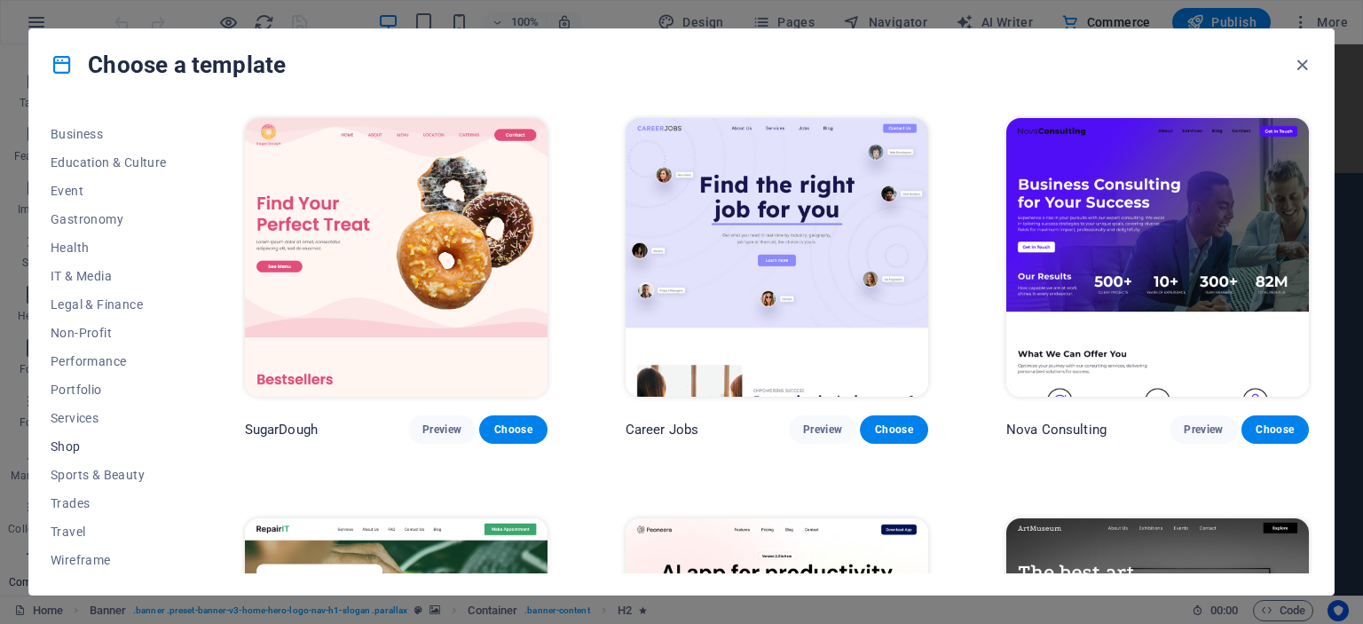
click at [53, 448] on span "Shop" at bounding box center [109, 446] width 116 height 14
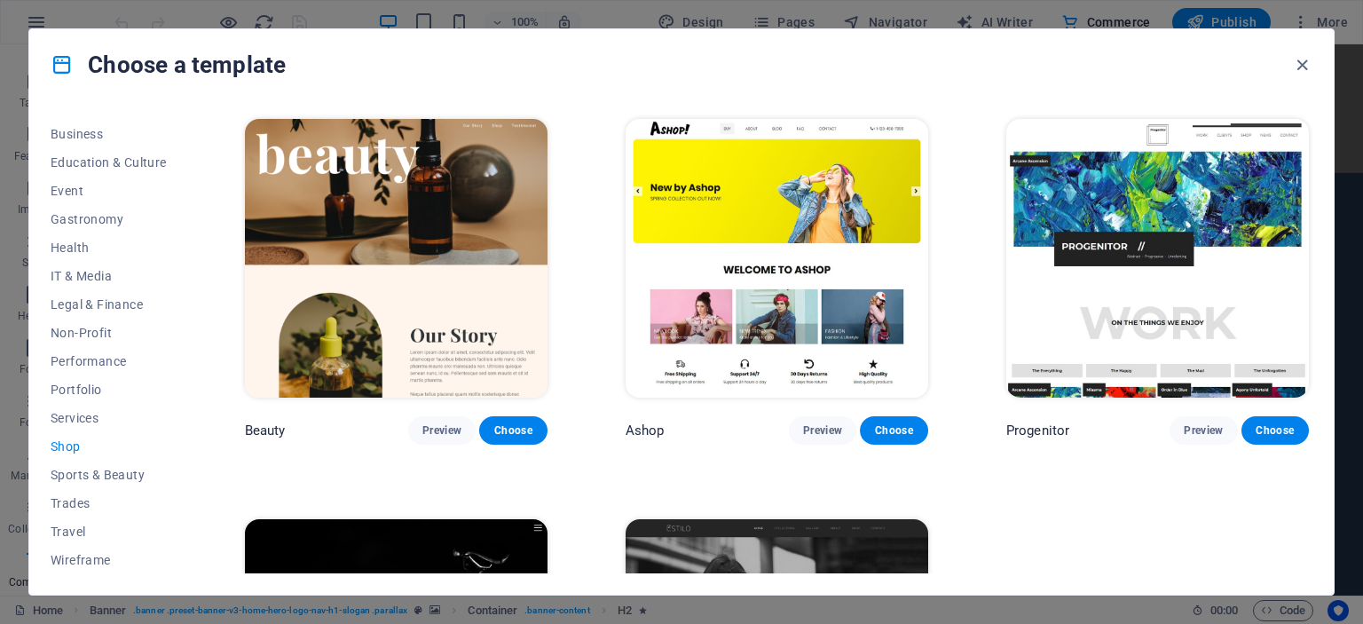
scroll to position [1065, 0]
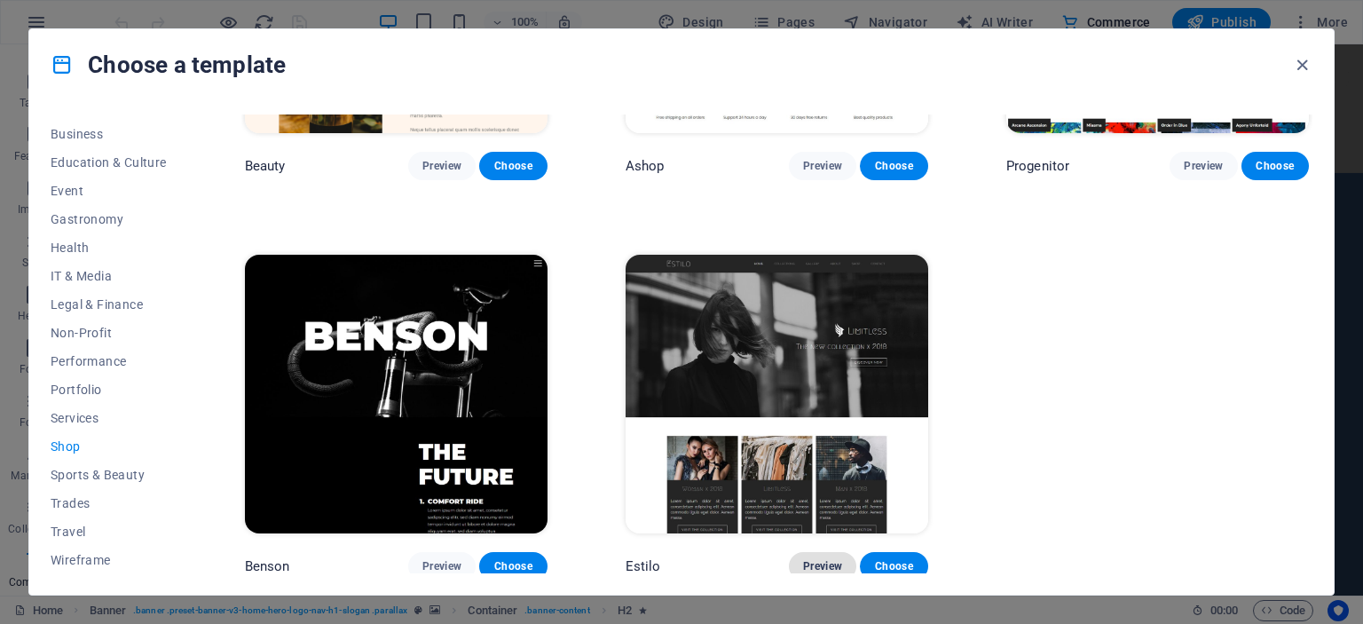
click at [812, 563] on span "Preview" at bounding box center [822, 566] width 39 height 14
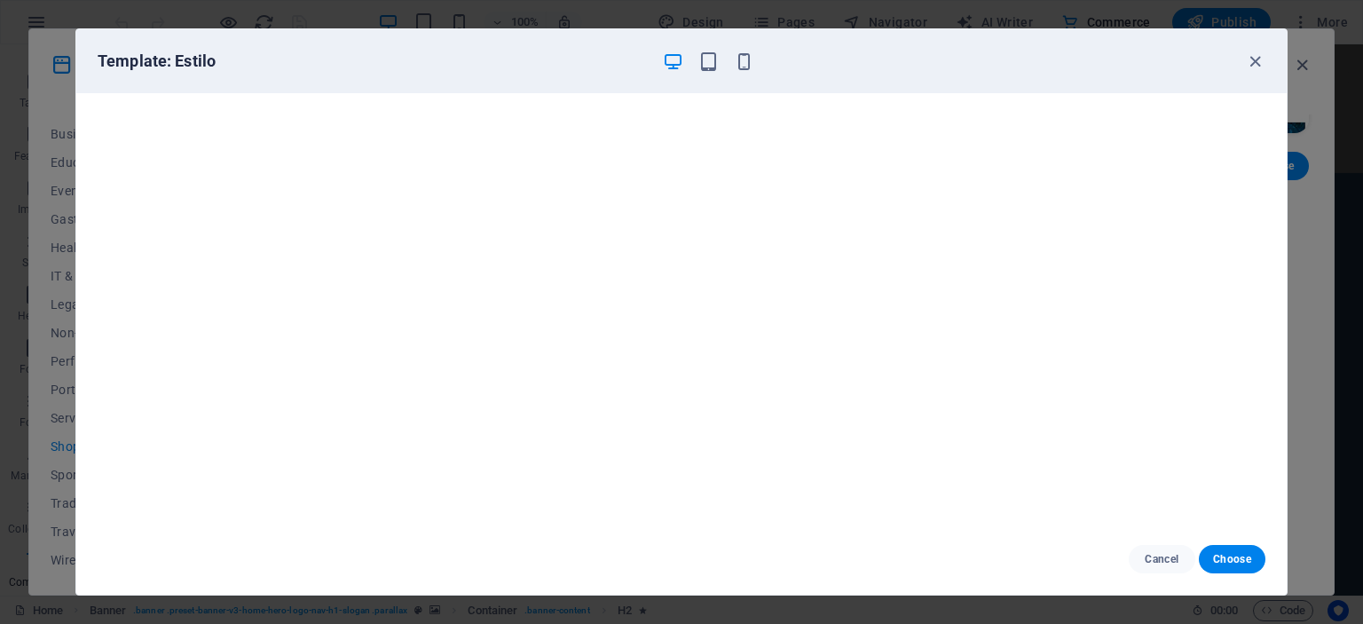
click at [891, 34] on div "Template: Estilo" at bounding box center [681, 61] width 1210 height 64
click at [1258, 64] on icon "button" at bounding box center [1255, 61] width 20 height 20
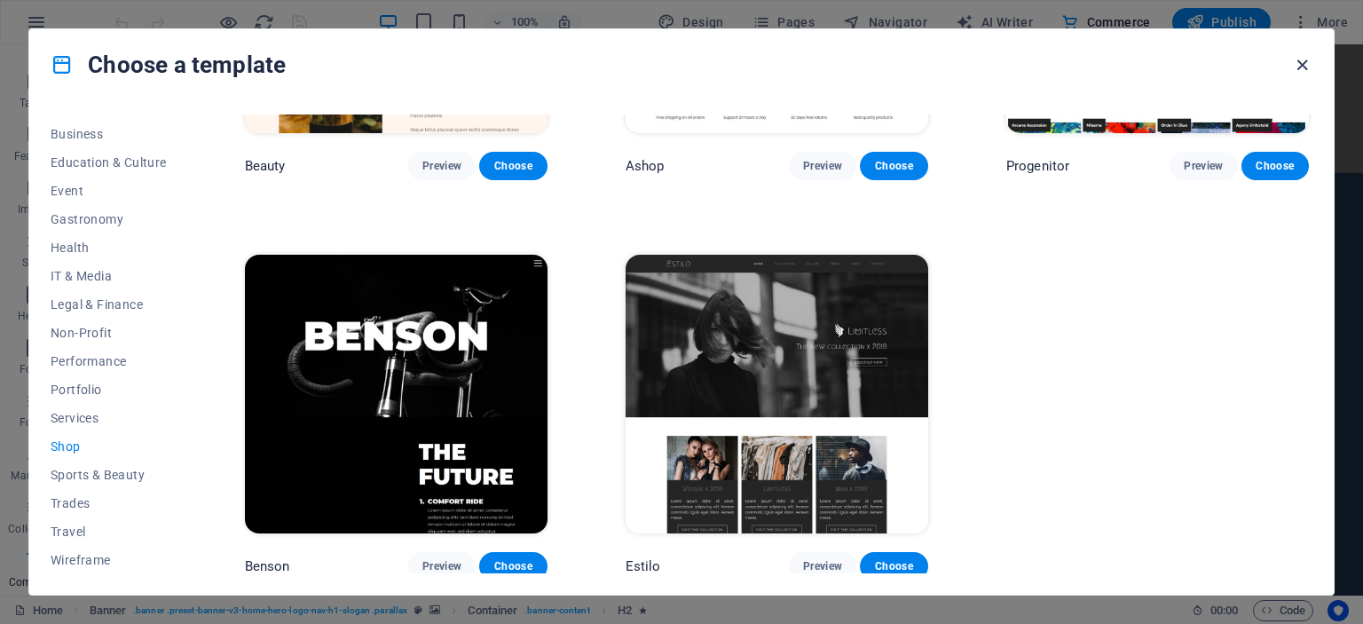
click at [1297, 66] on icon "button" at bounding box center [1302, 65] width 20 height 20
